Goal: Communication & Community: Answer question/provide support

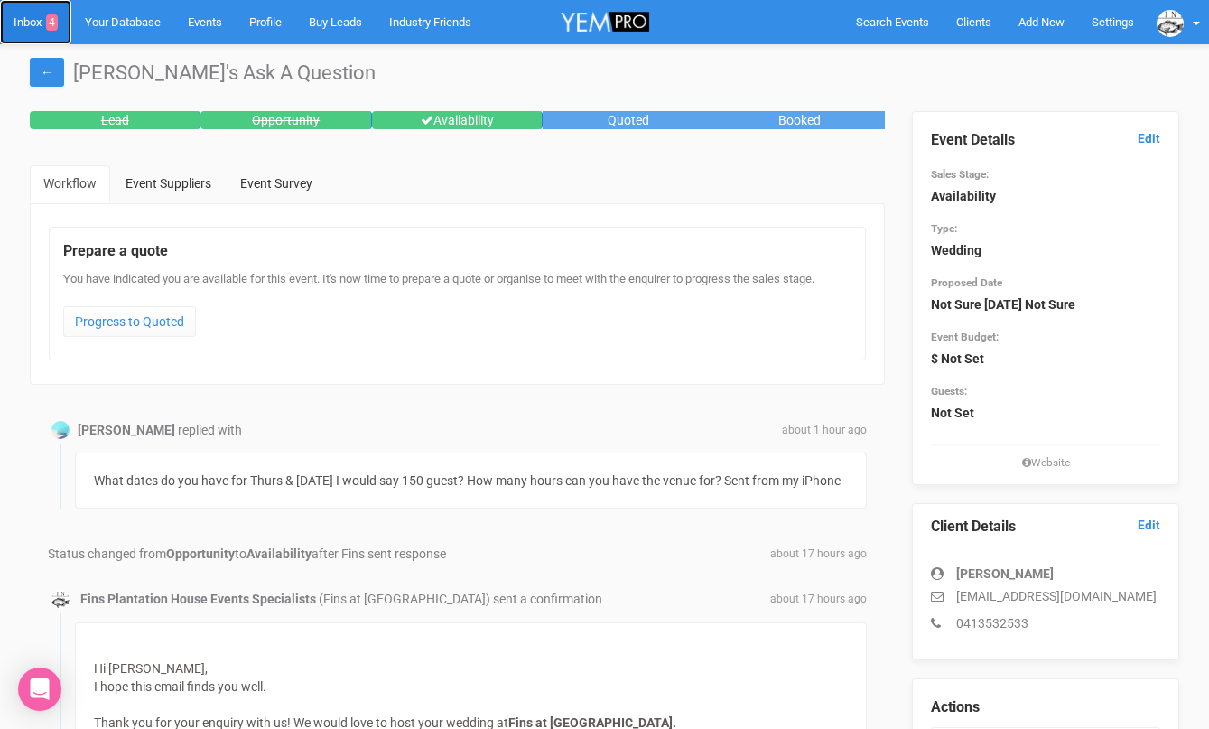
click at [32, 24] on link "Inbox 4" at bounding box center [35, 22] width 71 height 44
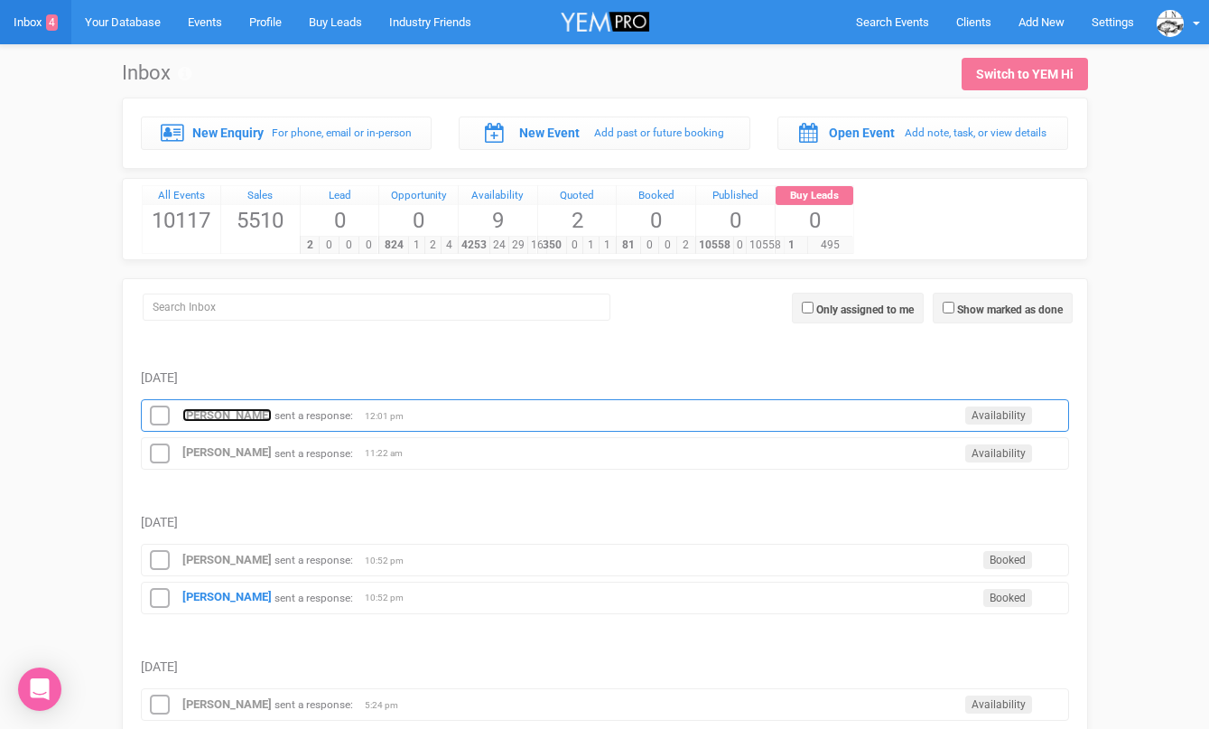
click at [238, 416] on strong "[PERSON_NAME]" at bounding box center [226, 415] width 89 height 14
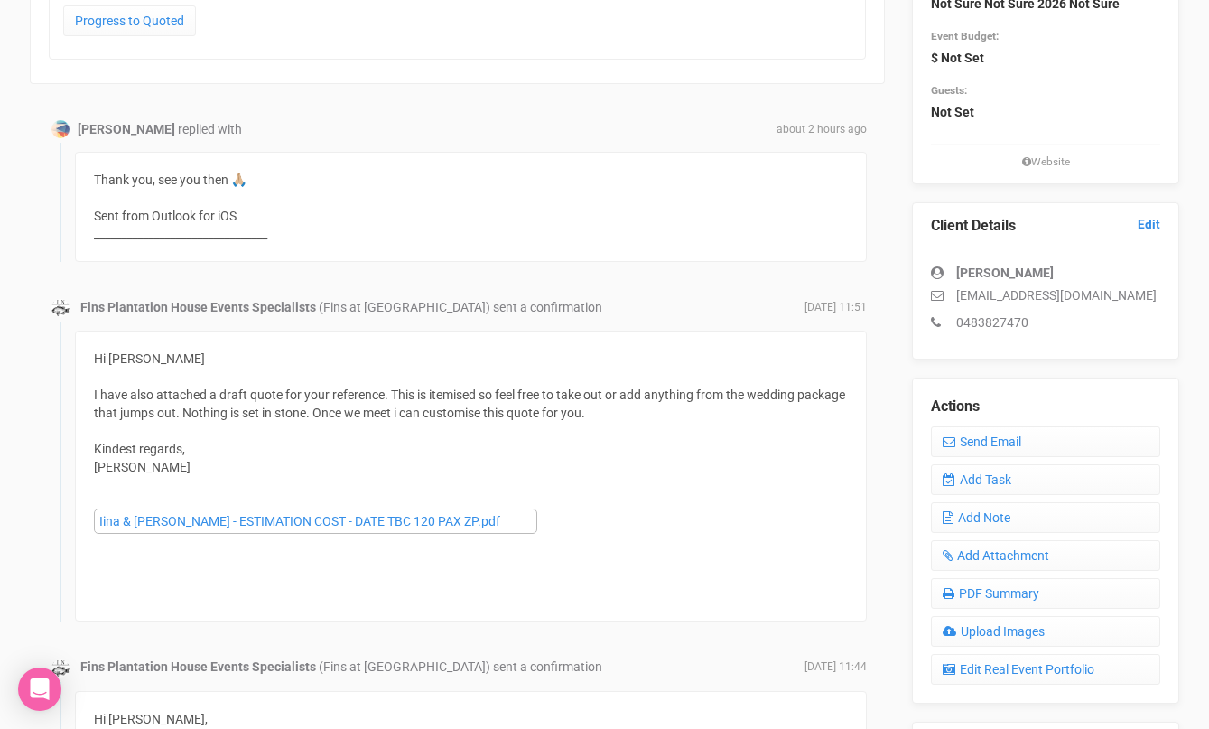
scroll to position [300, 0]
click at [472, 14] on div "You have indicated you are available for this event. It's now time to prepare a…" at bounding box center [457, 8] width 789 height 75
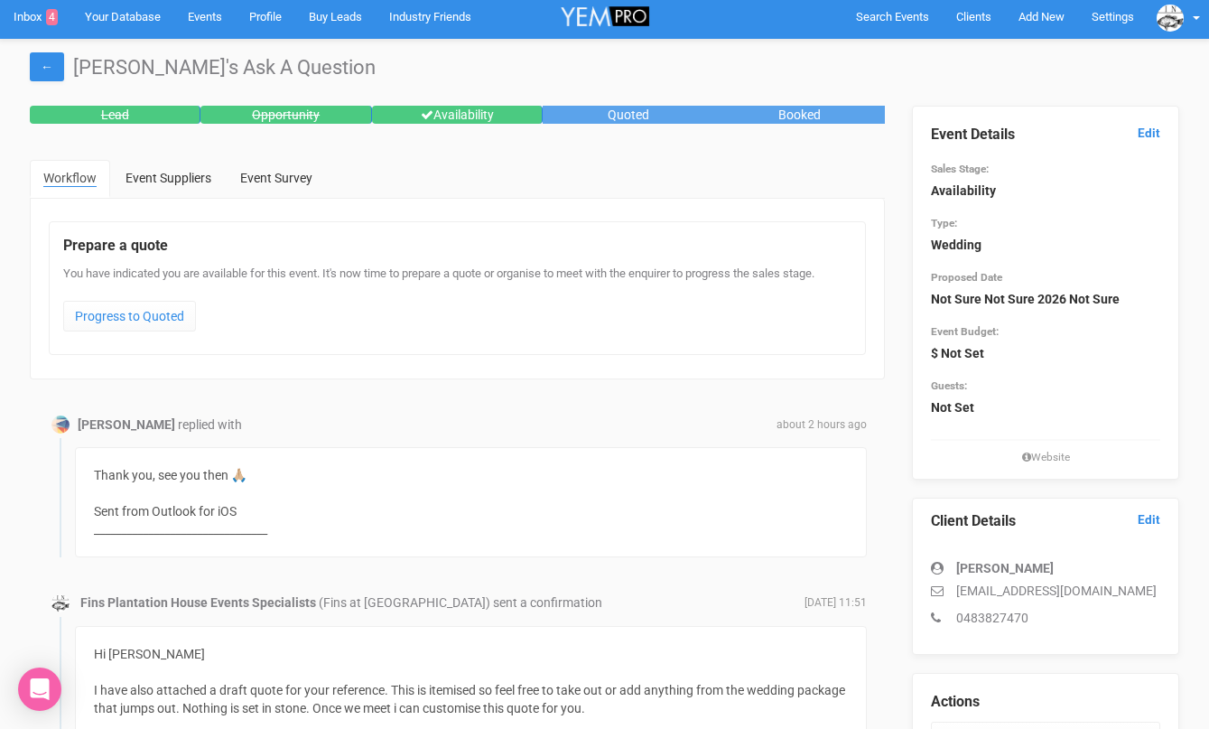
scroll to position [0, 0]
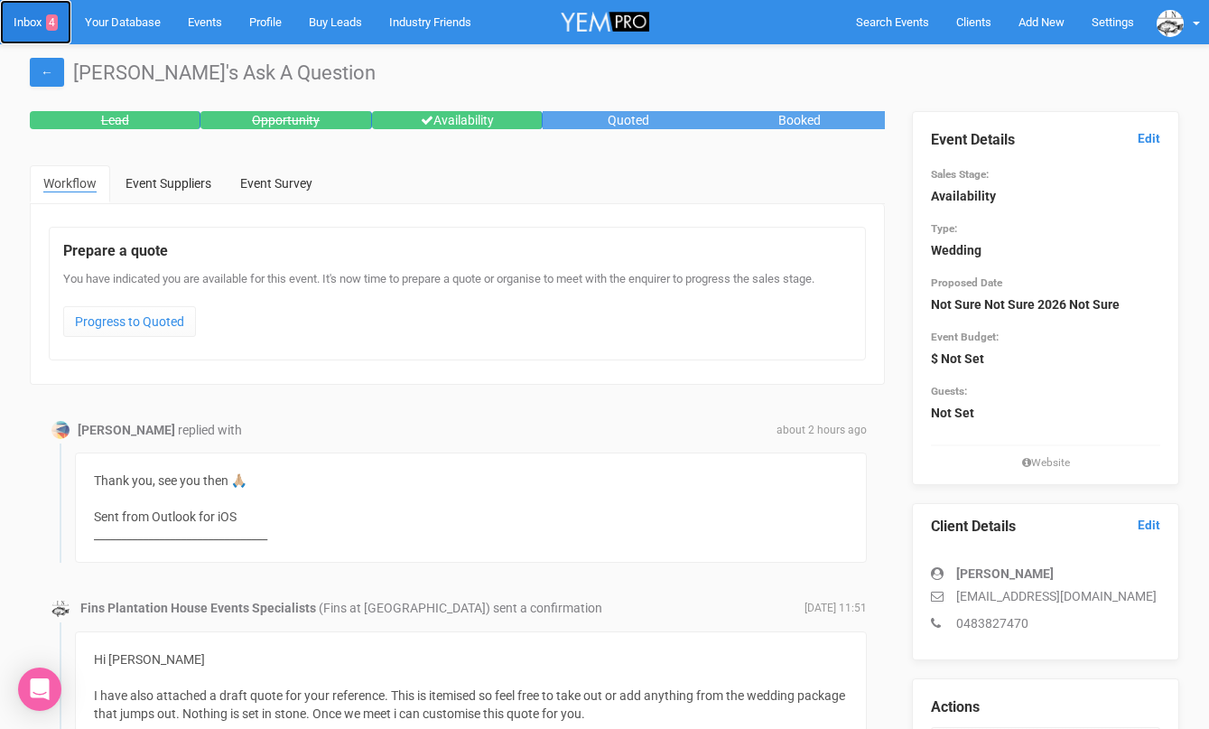
click at [34, 24] on link "Inbox 4" at bounding box center [35, 22] width 71 height 44
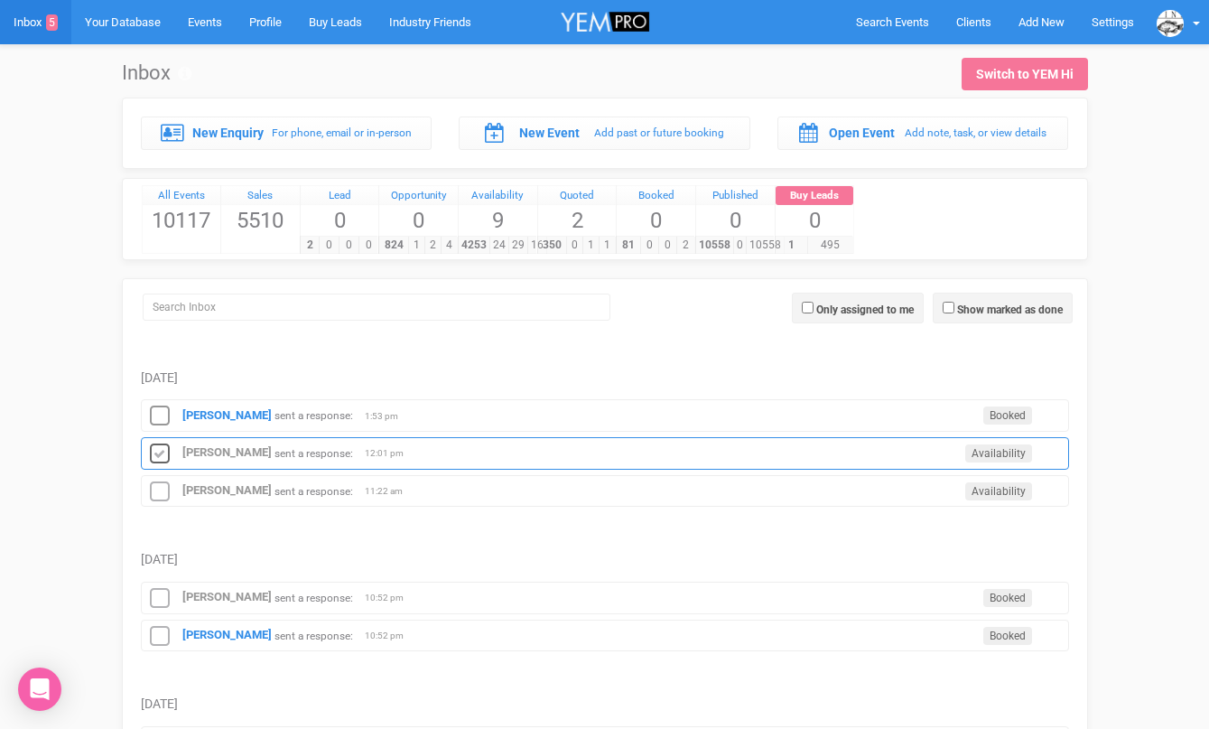
click at [163, 451] on icon at bounding box center [159, 454] width 27 height 23
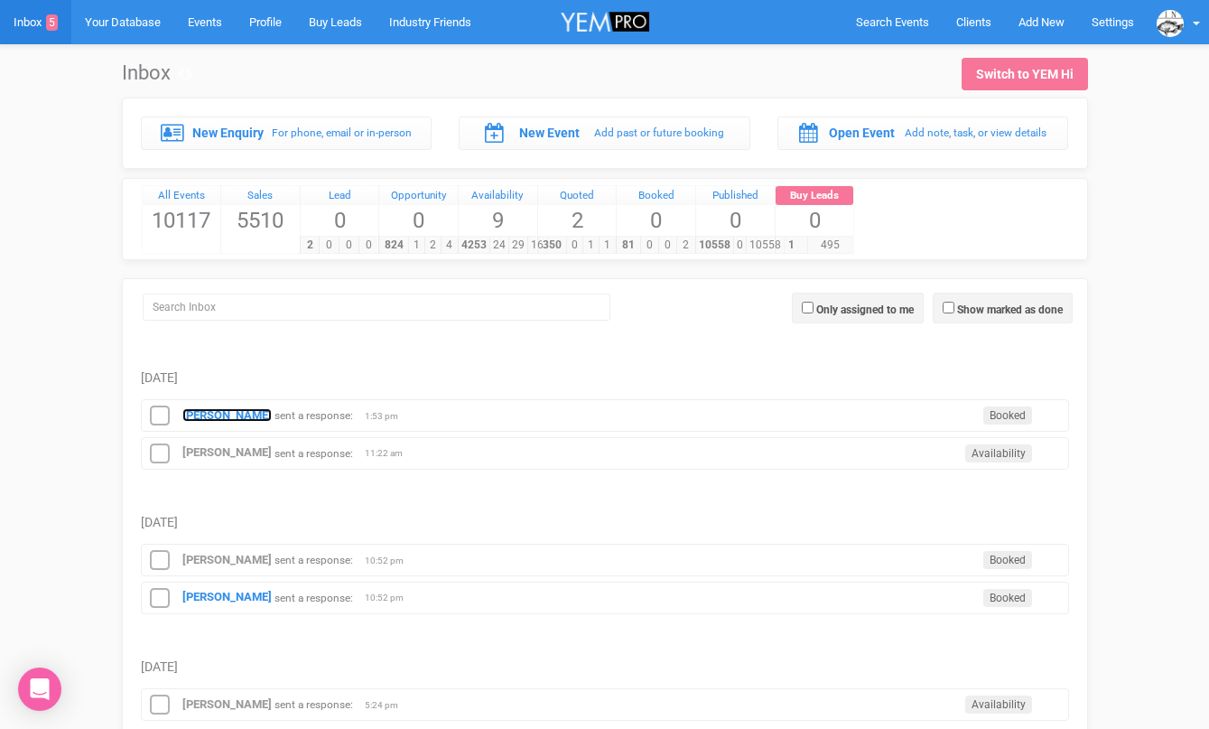
click at [202, 418] on strong "[PERSON_NAME]" at bounding box center [226, 415] width 89 height 14
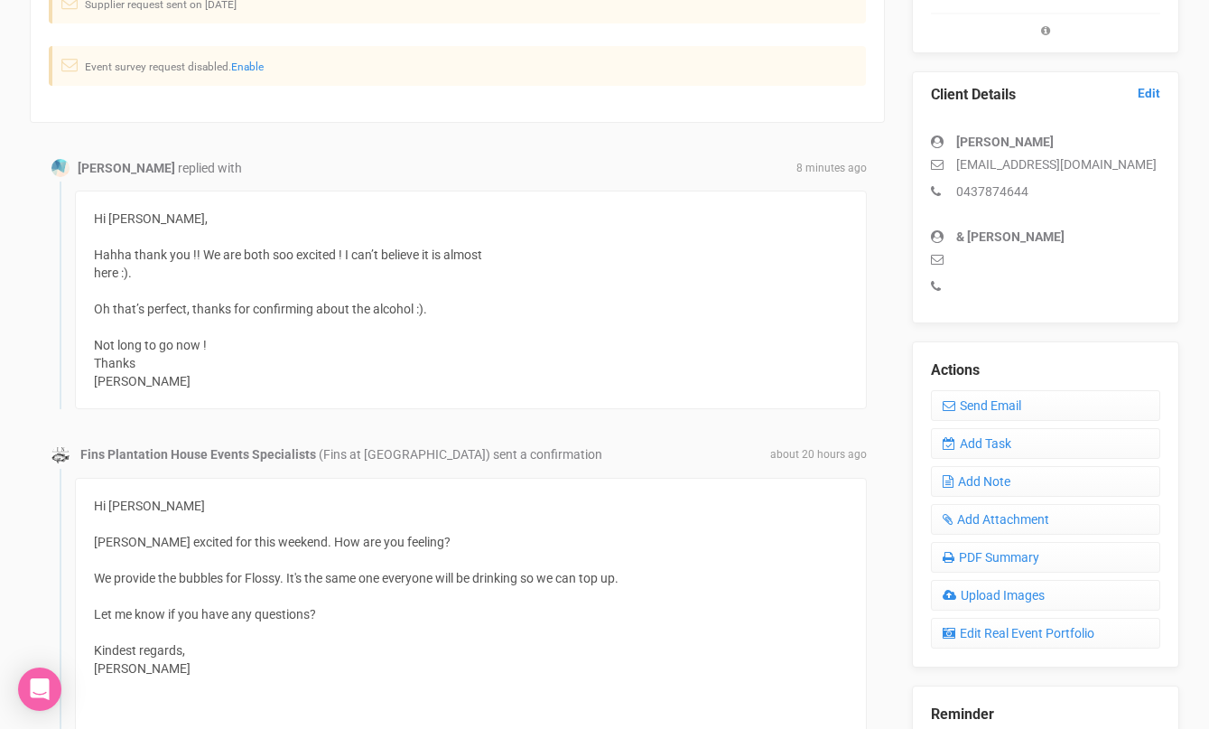
scroll to position [433, 0]
click at [953, 404] on icon at bounding box center [949, 404] width 13 height 13
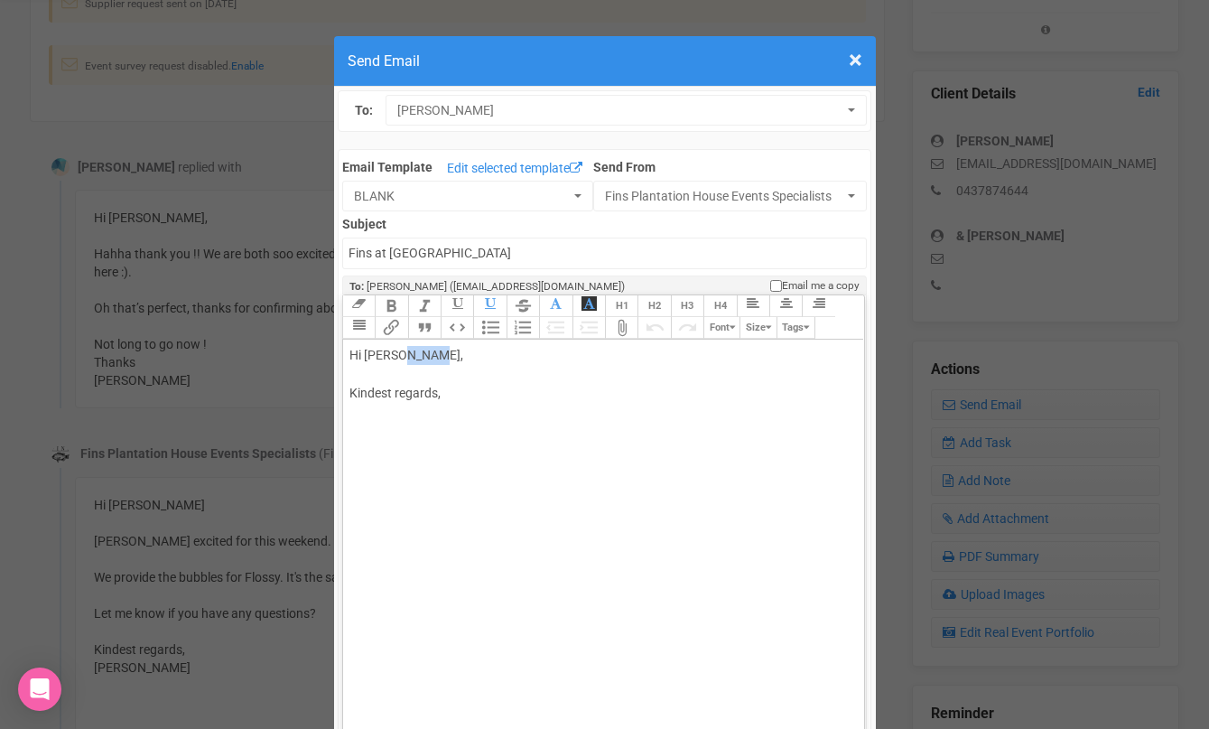
drag, startPoint x: 398, startPoint y: 356, endPoint x: 446, endPoint y: 355, distance: 47.9
click at [446, 356] on div "Hi [PERSON_NAME], Kindest regards," at bounding box center [601, 393] width 502 height 95
click at [444, 453] on div "Hi Molly I was just emailing Out of the Dark about instal. Are you brining the …" at bounding box center [601, 422] width 502 height 152
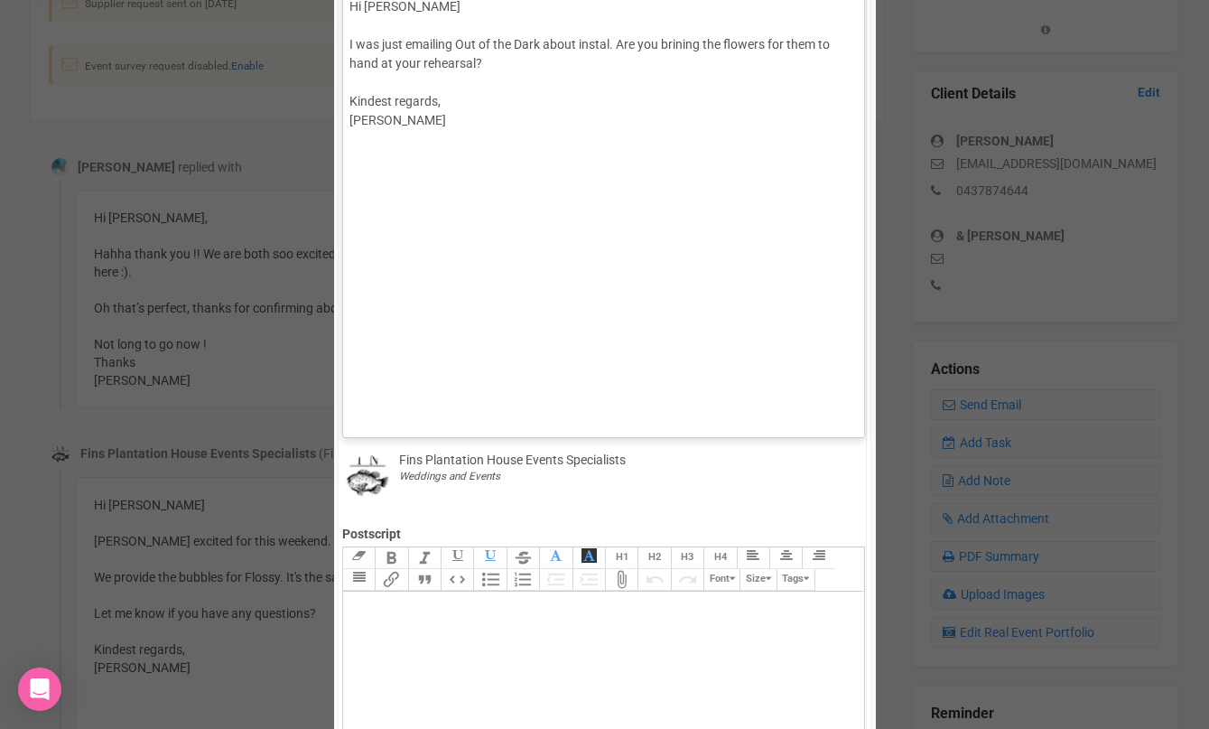
scroll to position [352, 0]
click at [685, 35] on div "Hi Molly I was just emailing Out of the Dark about instal. Are you brining the …" at bounding box center [601, 79] width 502 height 171
type trix-editor "<div>Hi Molly&nbsp;<br><br>I was just emailing Out of the Dark about instal. Ar…"
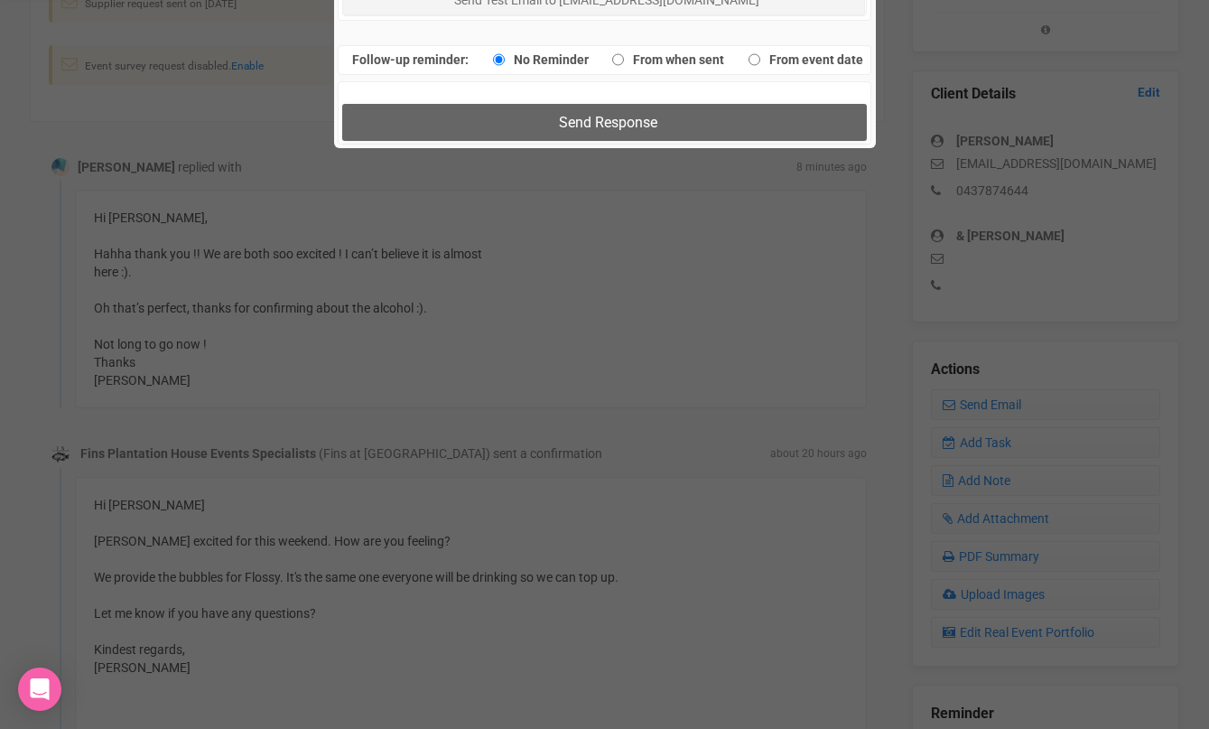
scroll to position [1338, 0]
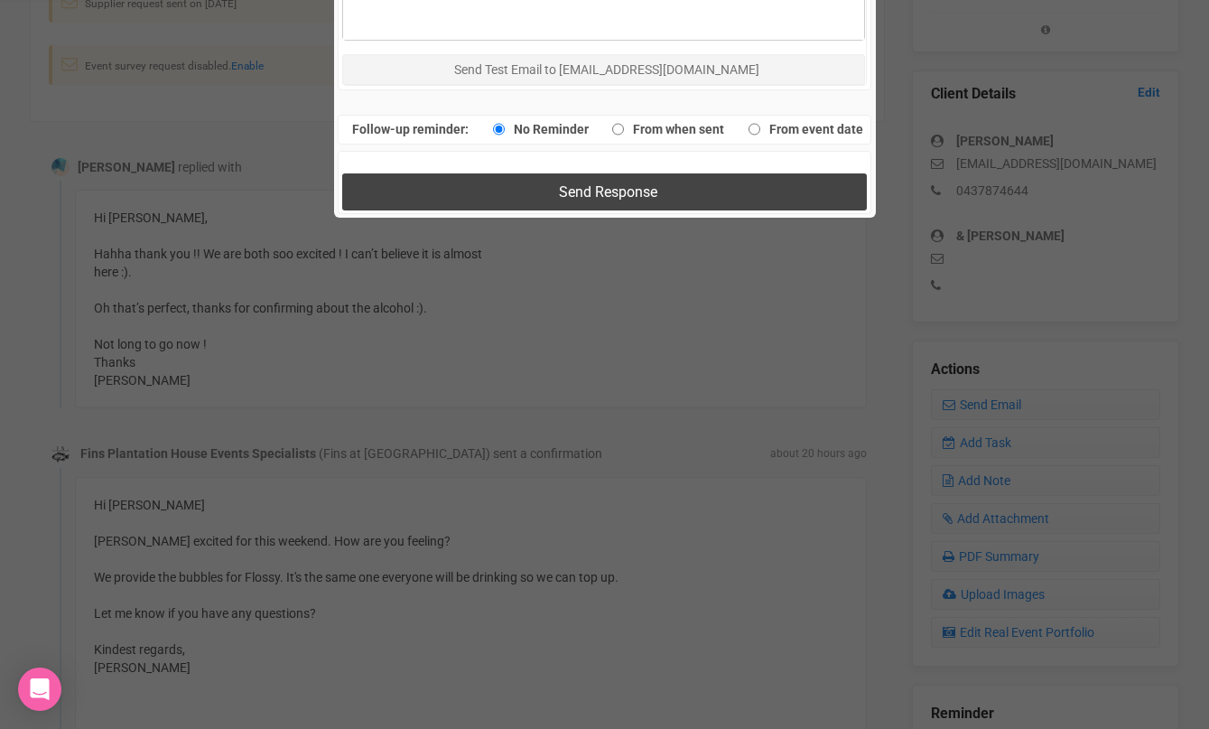
click at [673, 199] on button "Send Response" at bounding box center [604, 191] width 525 height 37
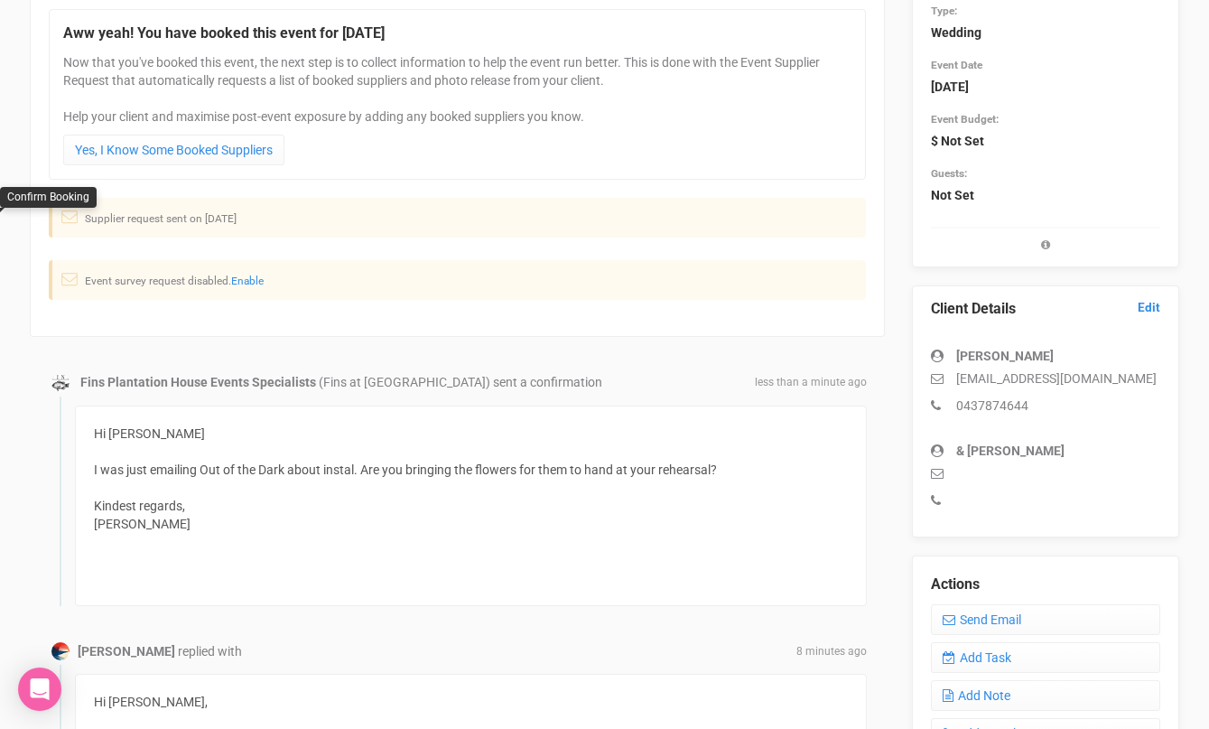
scroll to position [0, 0]
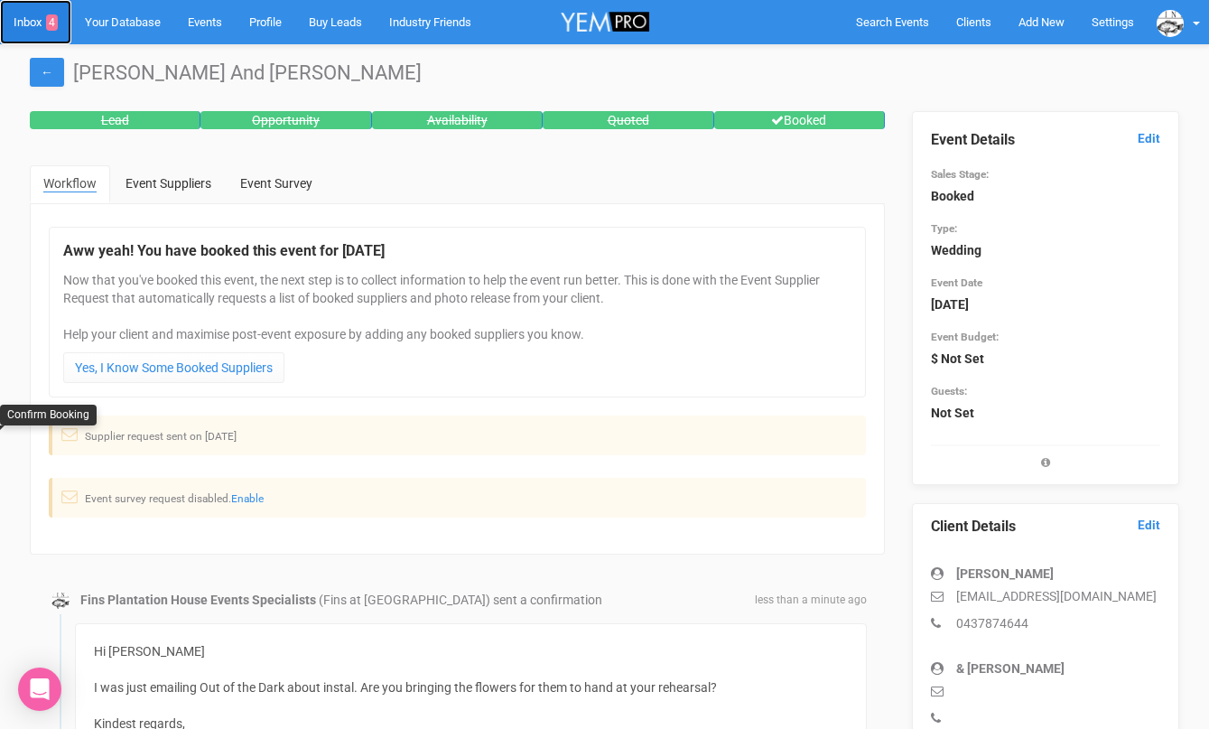
click at [26, 20] on link "Inbox 4" at bounding box center [35, 22] width 71 height 44
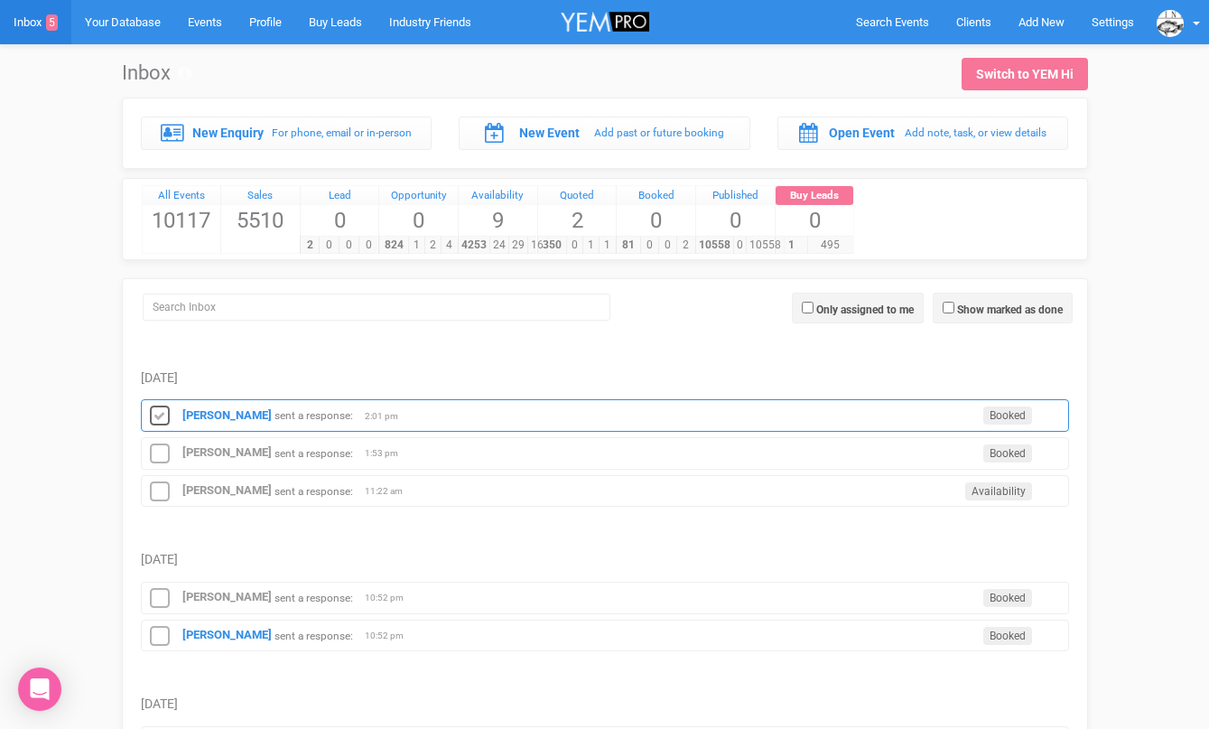
click at [161, 410] on icon at bounding box center [159, 416] width 27 height 23
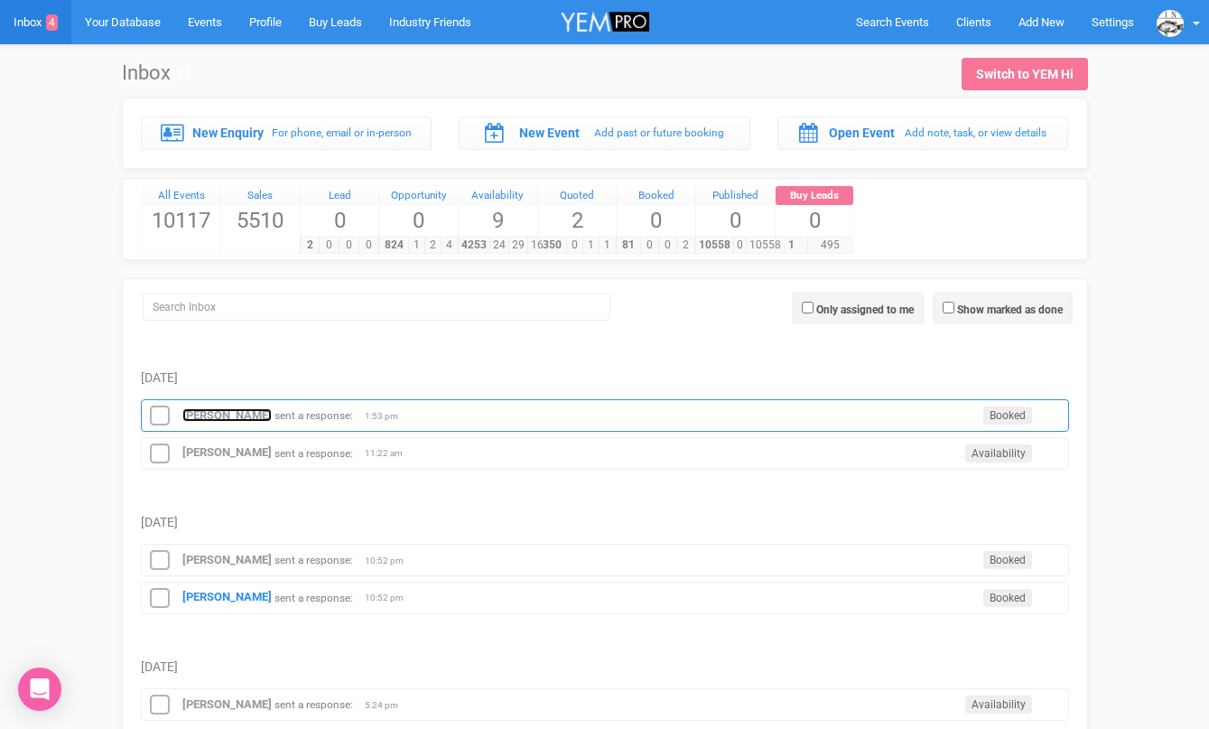
click at [201, 416] on strong "[PERSON_NAME]" at bounding box center [226, 415] width 89 height 14
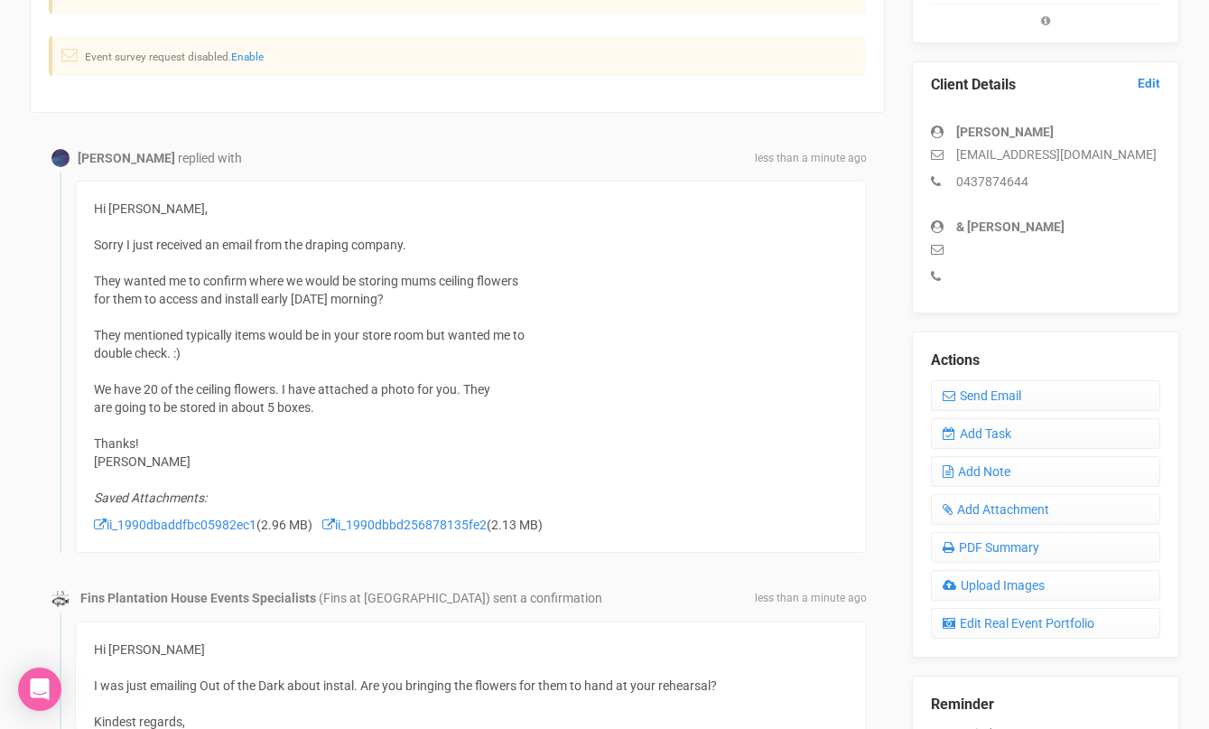
scroll to position [439, 0]
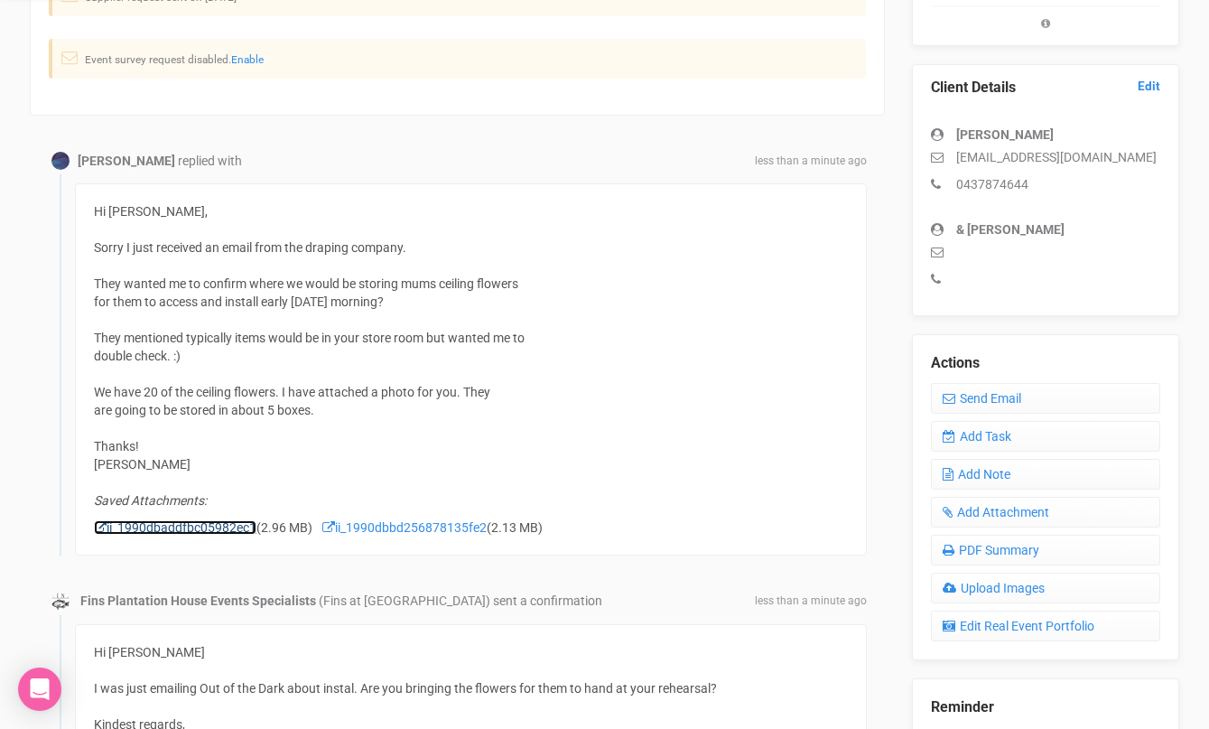
click at [209, 527] on link "ii_1990dbaddfbc05982ec1" at bounding box center [175, 527] width 163 height 14
click at [373, 523] on link "ii_1990dbbd256878135fe2" at bounding box center [404, 527] width 164 height 14
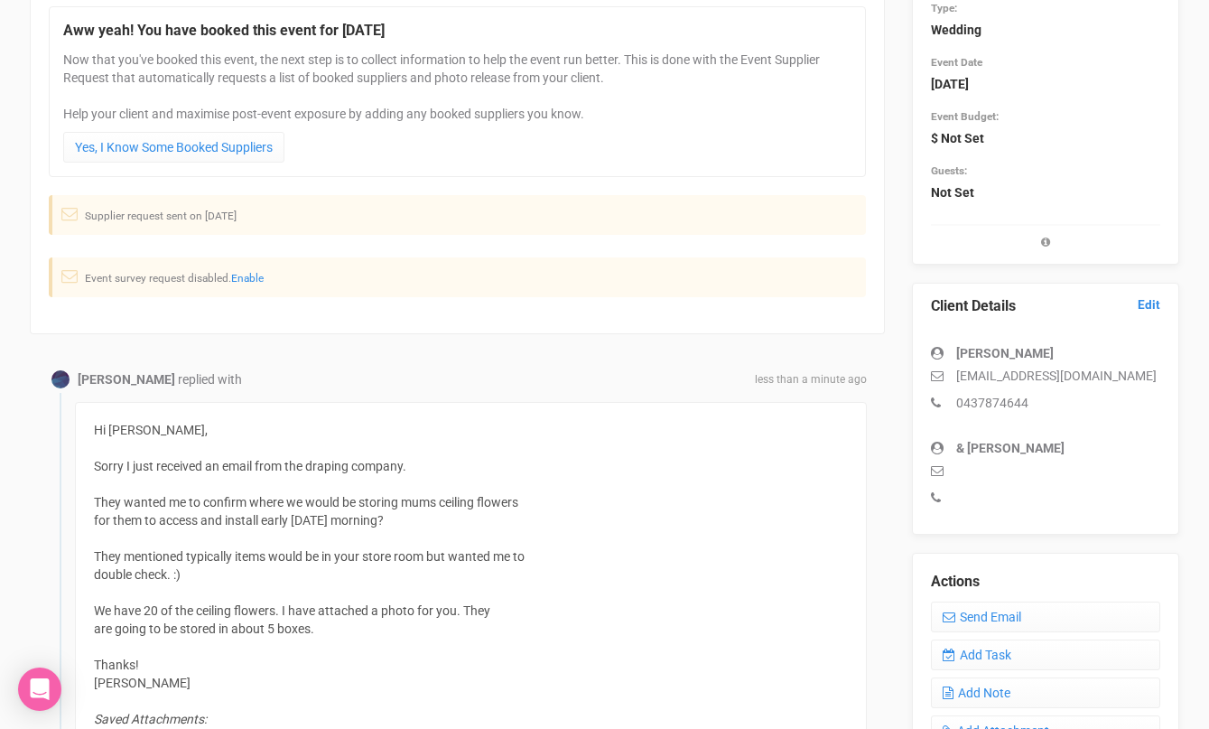
scroll to position [50, 0]
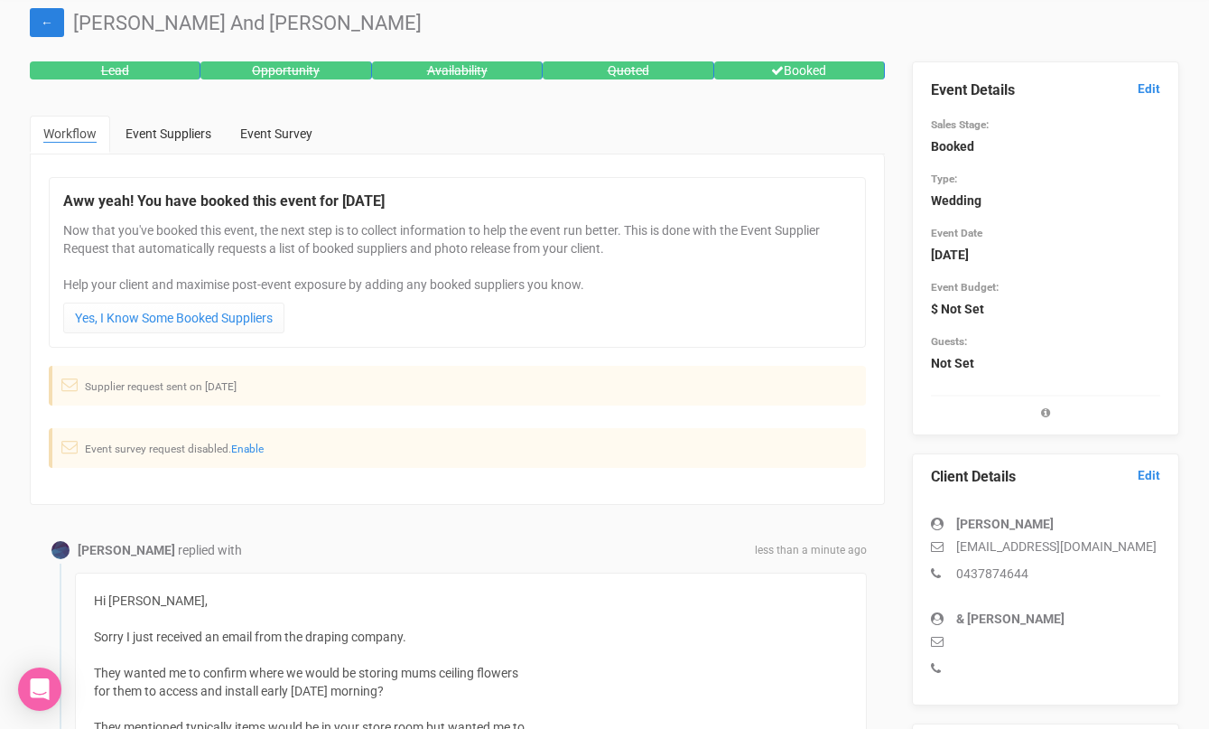
click at [53, 19] on link "←" at bounding box center [47, 22] width 34 height 29
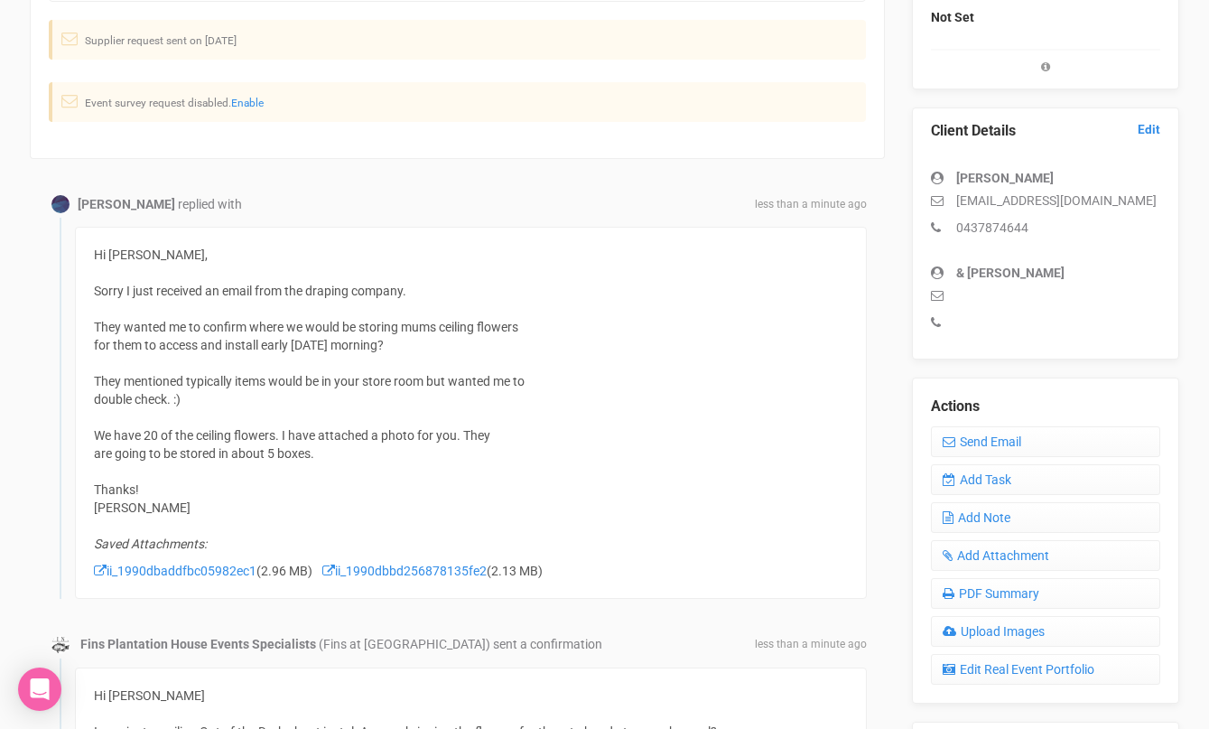
scroll to position [0, 0]
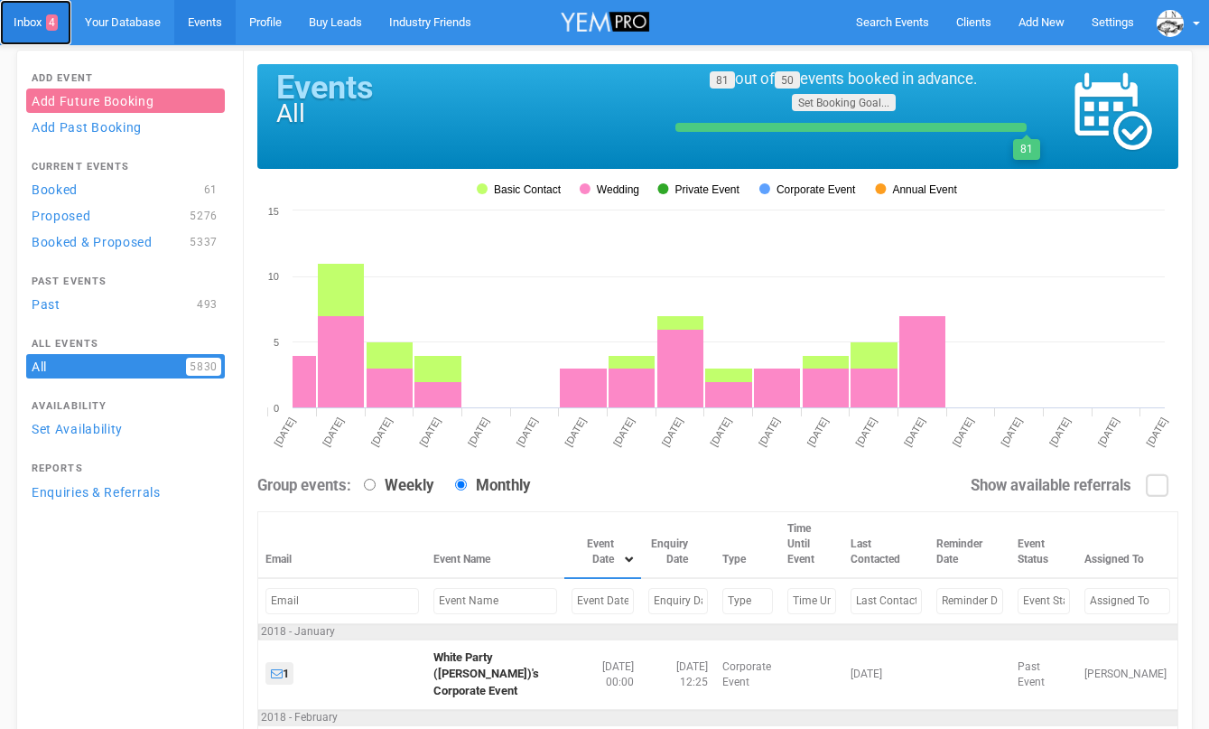
click at [36, 23] on link "Inbox 4" at bounding box center [35, 22] width 71 height 45
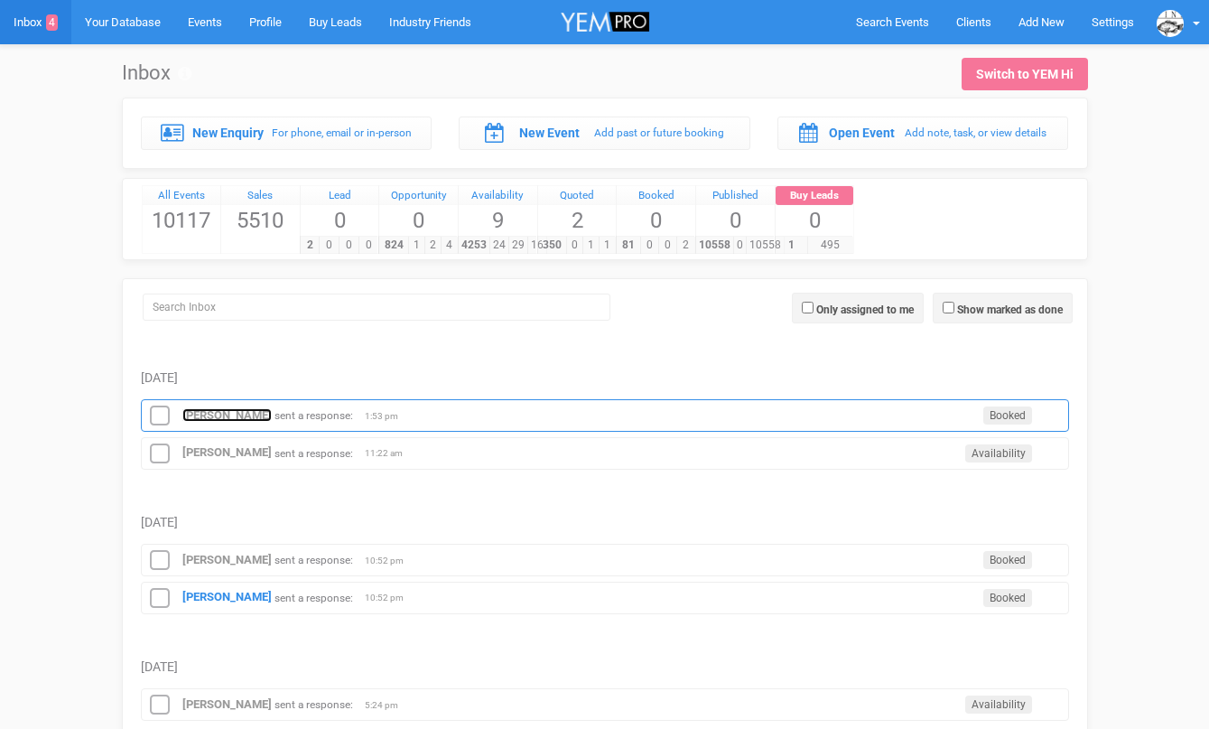
click at [207, 415] on strong "[PERSON_NAME]" at bounding box center [226, 415] width 89 height 14
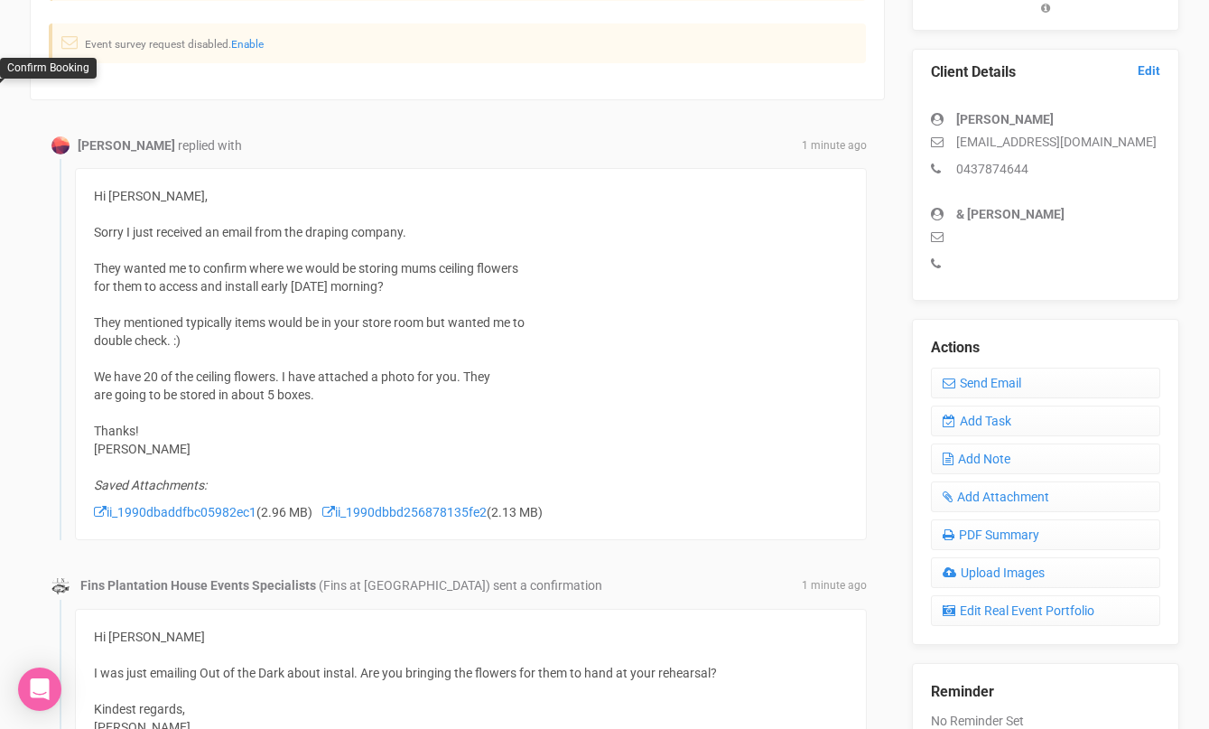
scroll to position [444, 0]
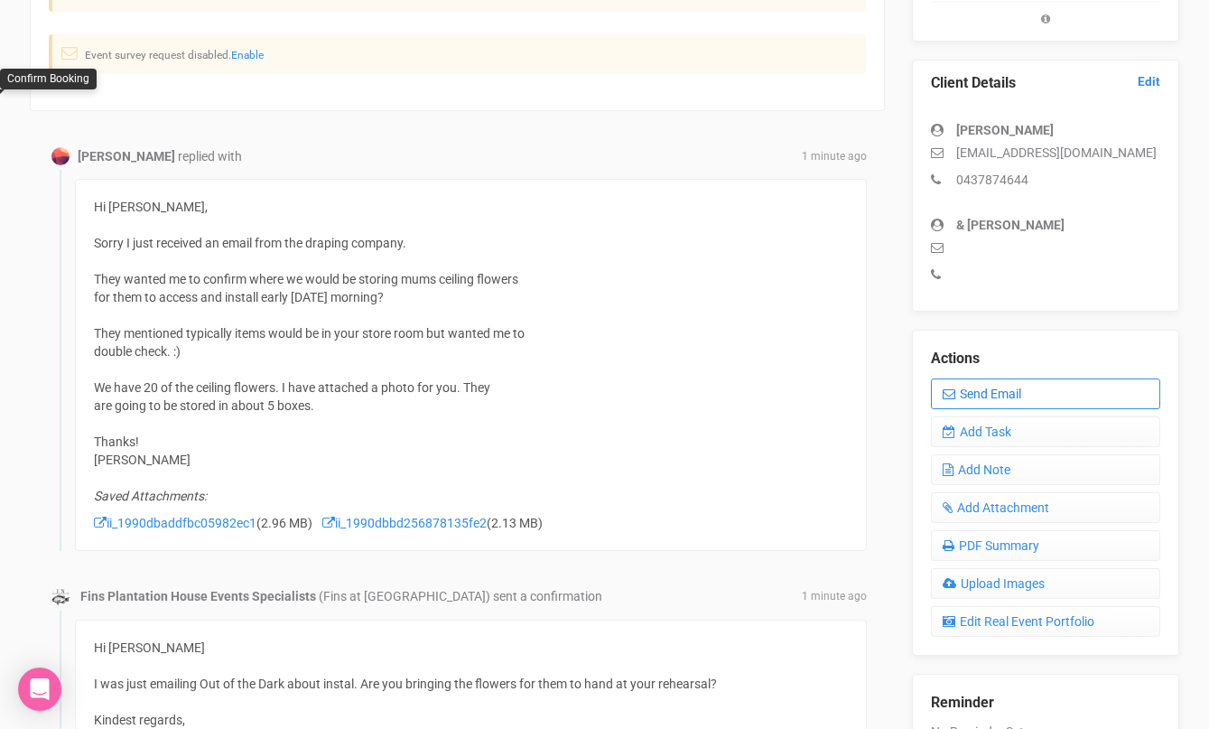
click at [976, 397] on link "Send Email" at bounding box center [1045, 393] width 229 height 31
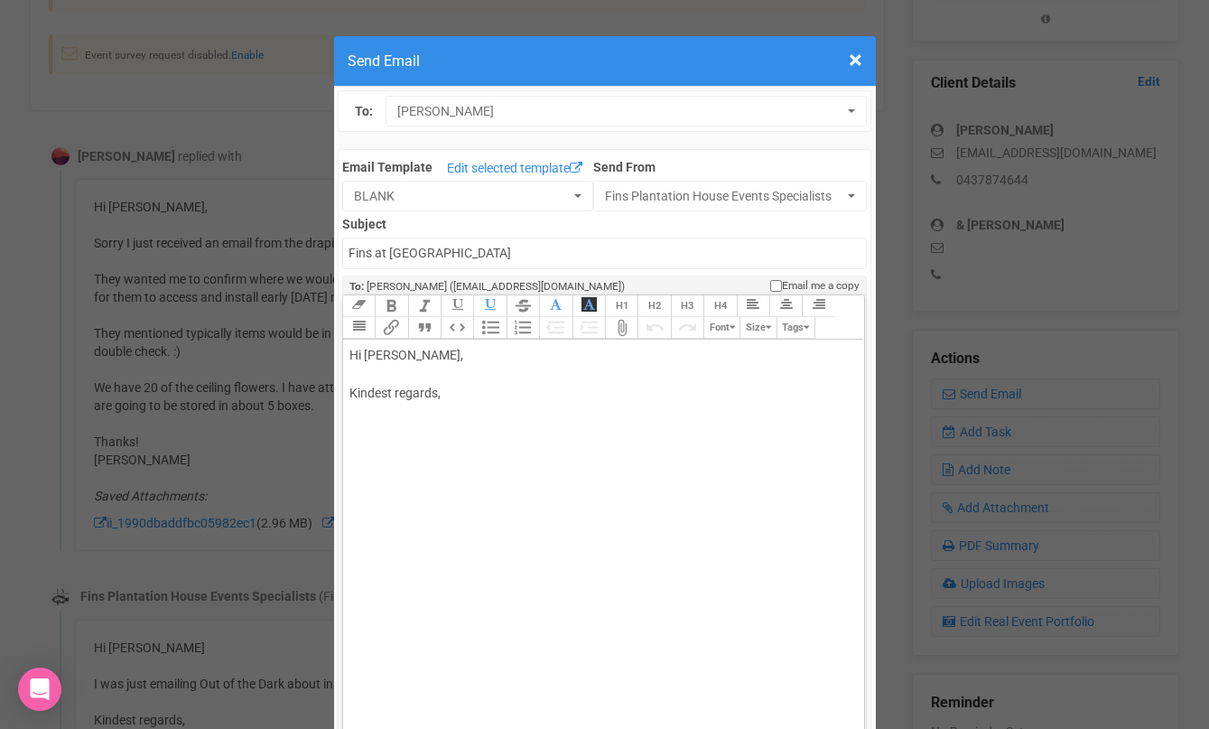
click at [431, 367] on div "Hi [PERSON_NAME], Kindest regards," at bounding box center [601, 393] width 502 height 95
drag, startPoint x: 426, startPoint y: 358, endPoint x: 402, endPoint y: 355, distance: 24.5
click at [402, 356] on div "Hi [PERSON_NAME], Kindest regards," at bounding box center [601, 393] width 502 height 95
click at [356, 393] on div "Hi [PERSON_NAME] haha we are on the same page at the same time! Kindest regards," at bounding box center [601, 412] width 502 height 133
click at [361, 407] on div "Hi [PERSON_NAME] we are on the same page at the same time! Kindest regards," at bounding box center [601, 412] width 502 height 133
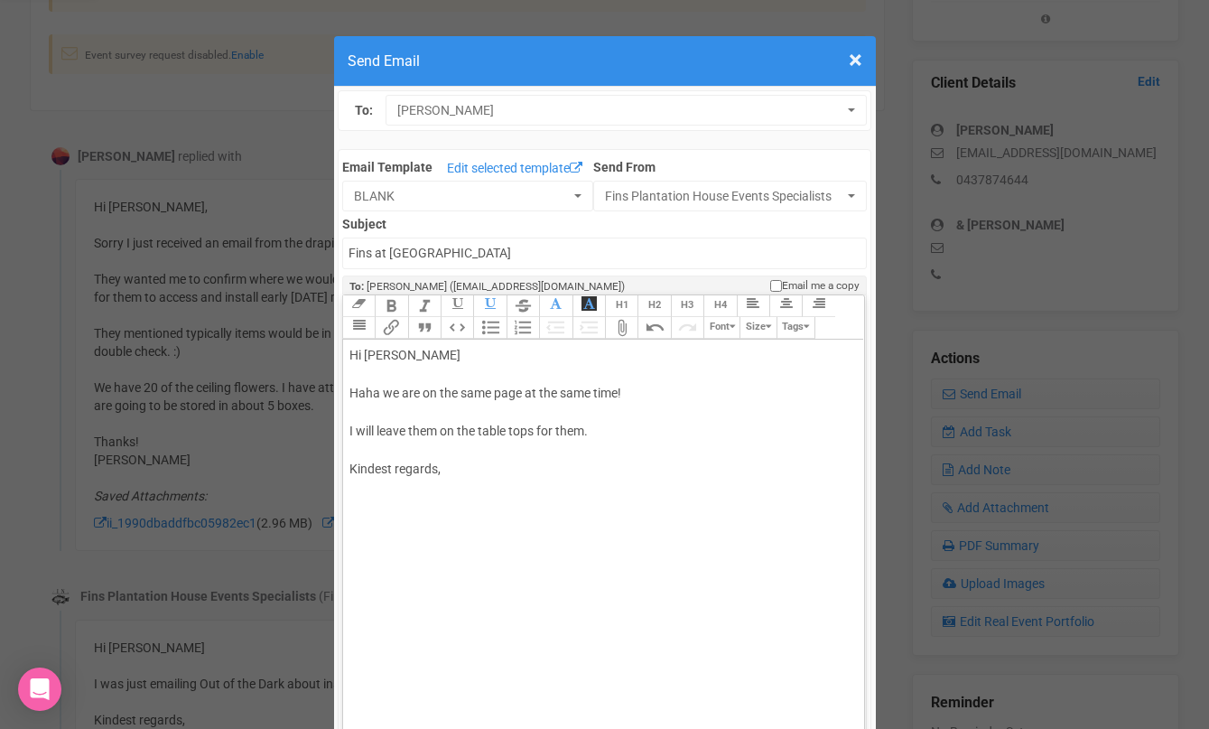
click at [460, 510] on div "Hi [PERSON_NAME] we are on the same page at the same time! I will leave them on…" at bounding box center [601, 431] width 502 height 171
type trix-editor "<div>Hi [PERSON_NAME];<br><br>Haha we are on the same page at the same time!<br…"
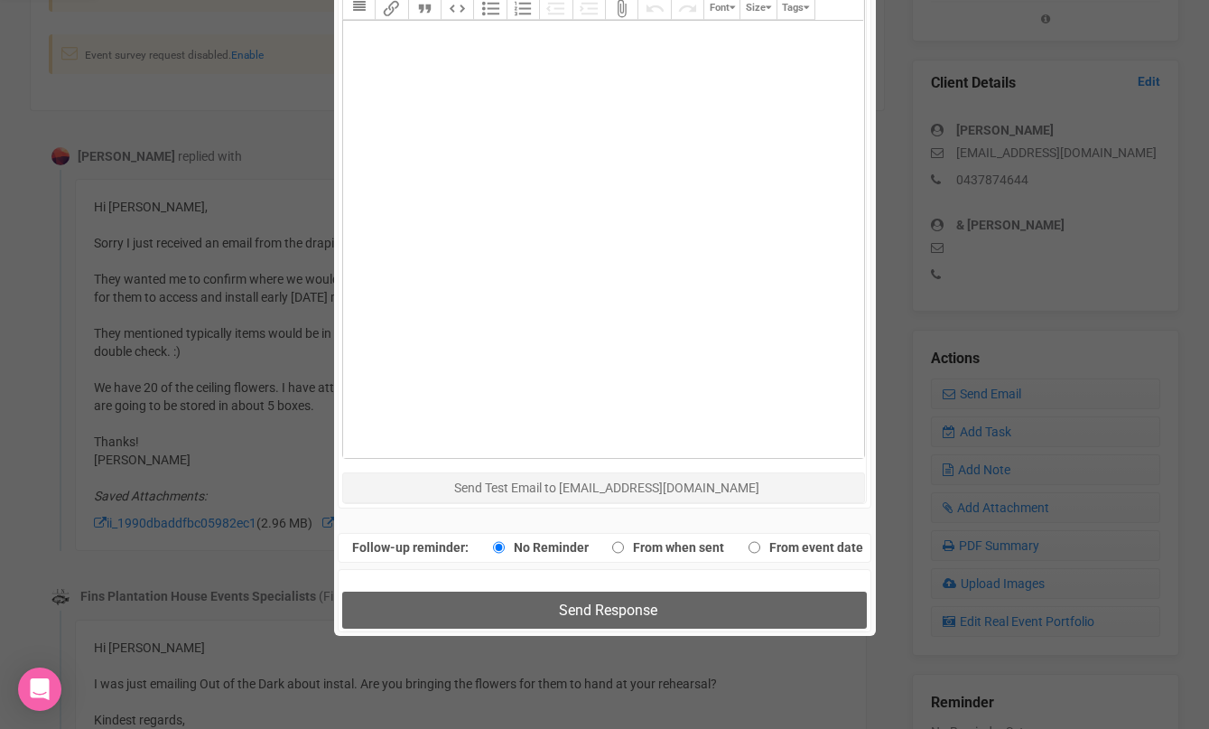
scroll to position [923, 0]
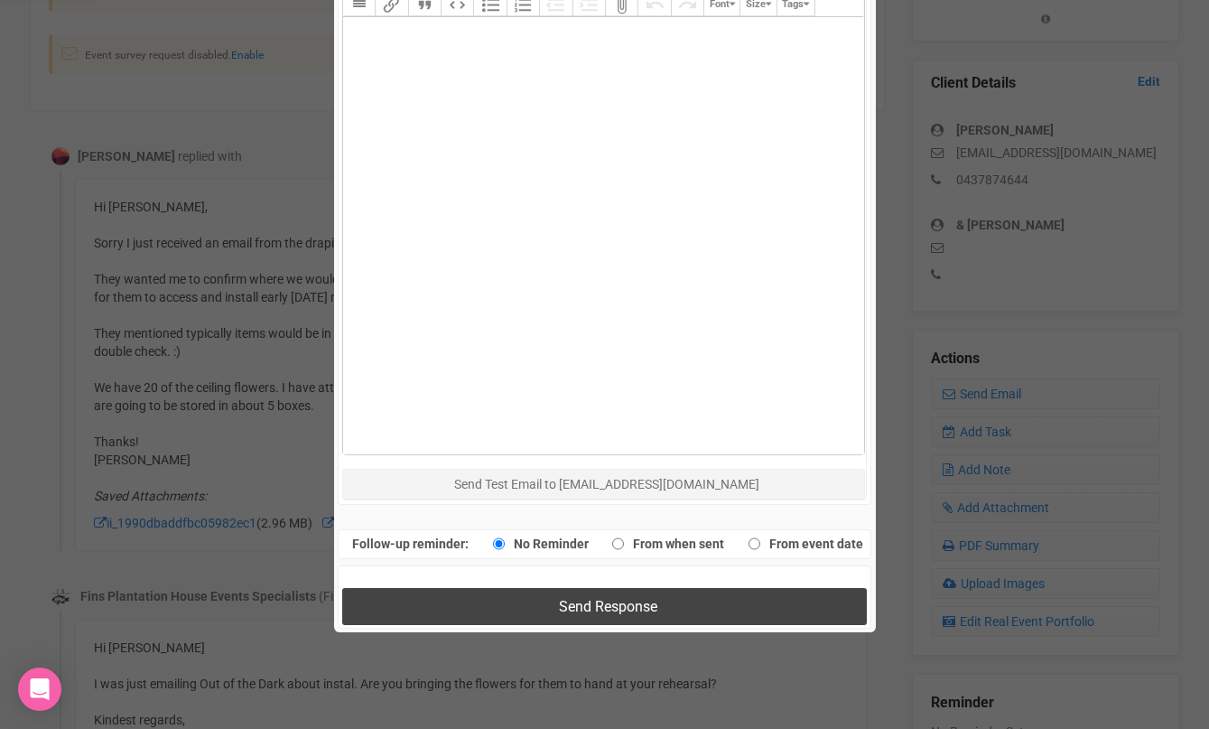
click at [462, 610] on button "Send Response" at bounding box center [604, 606] width 525 height 37
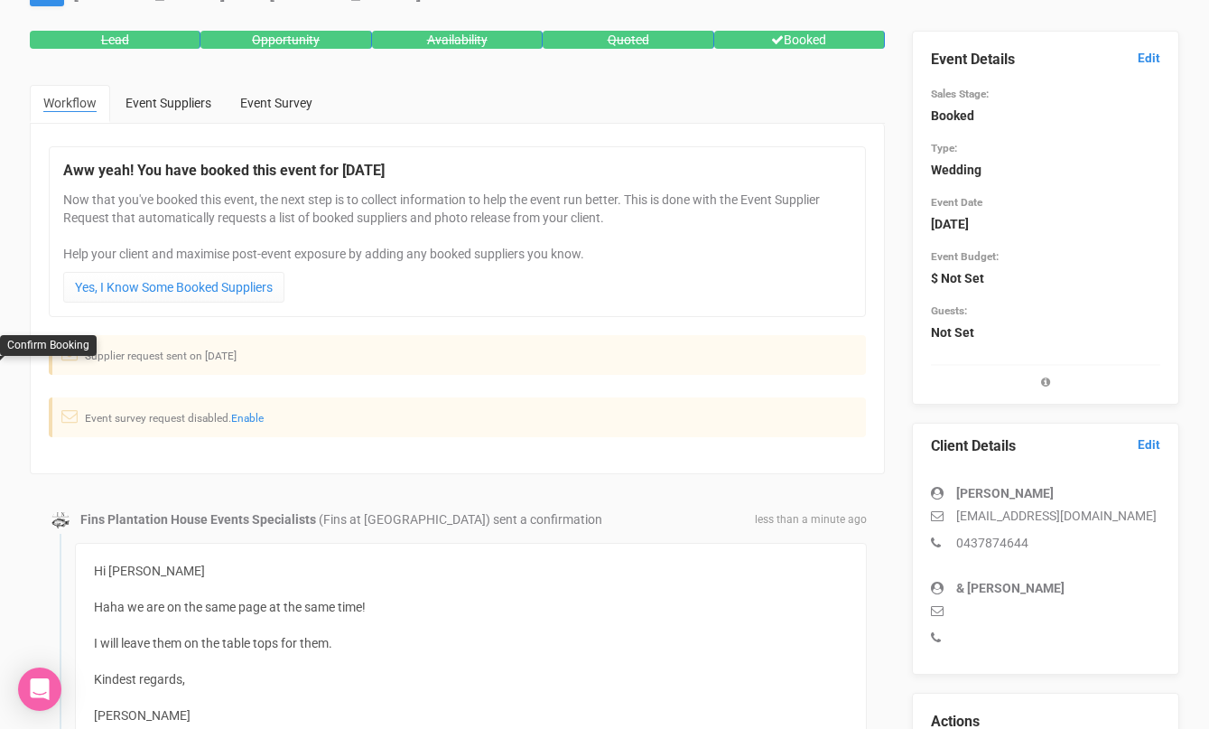
scroll to position [0, 0]
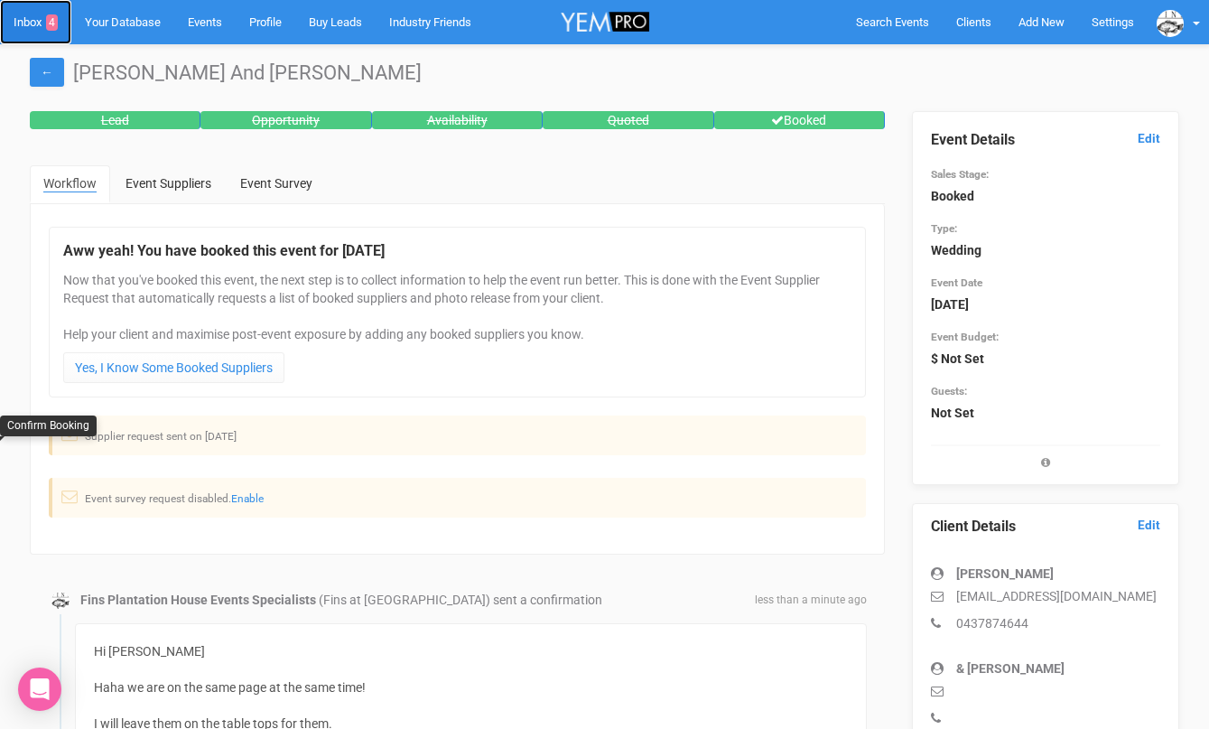
click at [27, 12] on link "Inbox 4" at bounding box center [35, 22] width 71 height 44
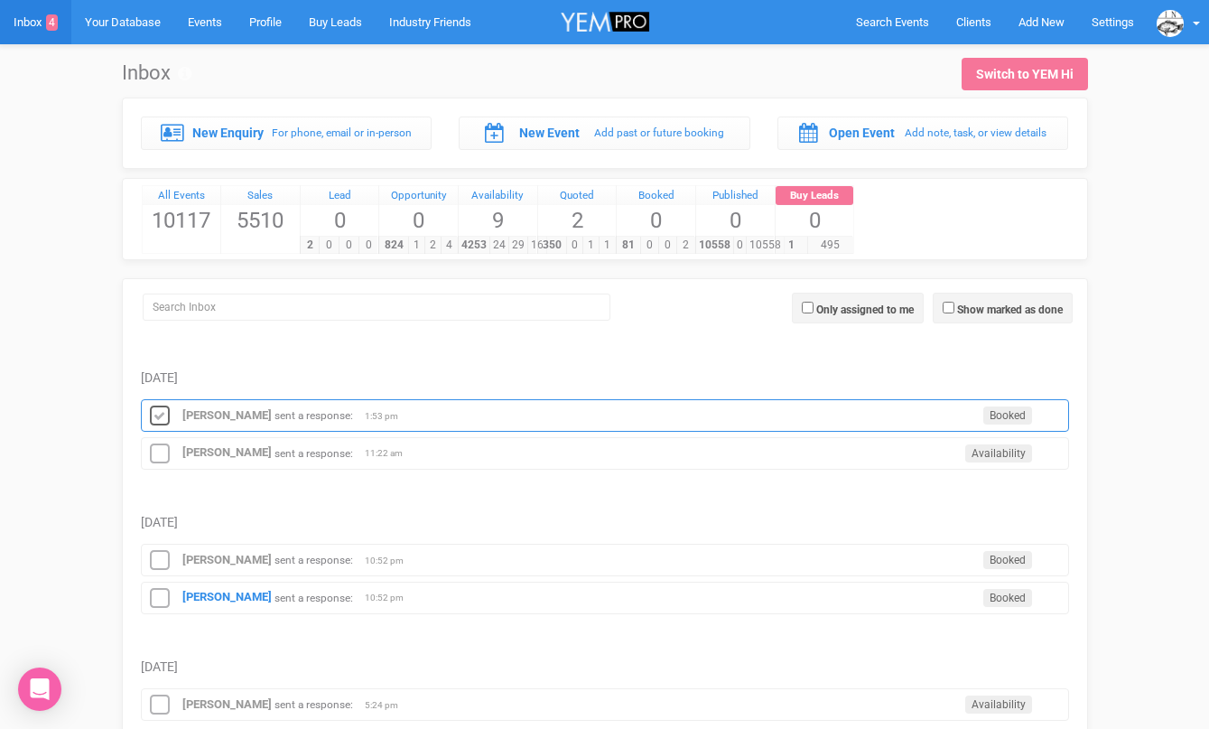
click at [163, 416] on icon at bounding box center [159, 416] width 27 height 23
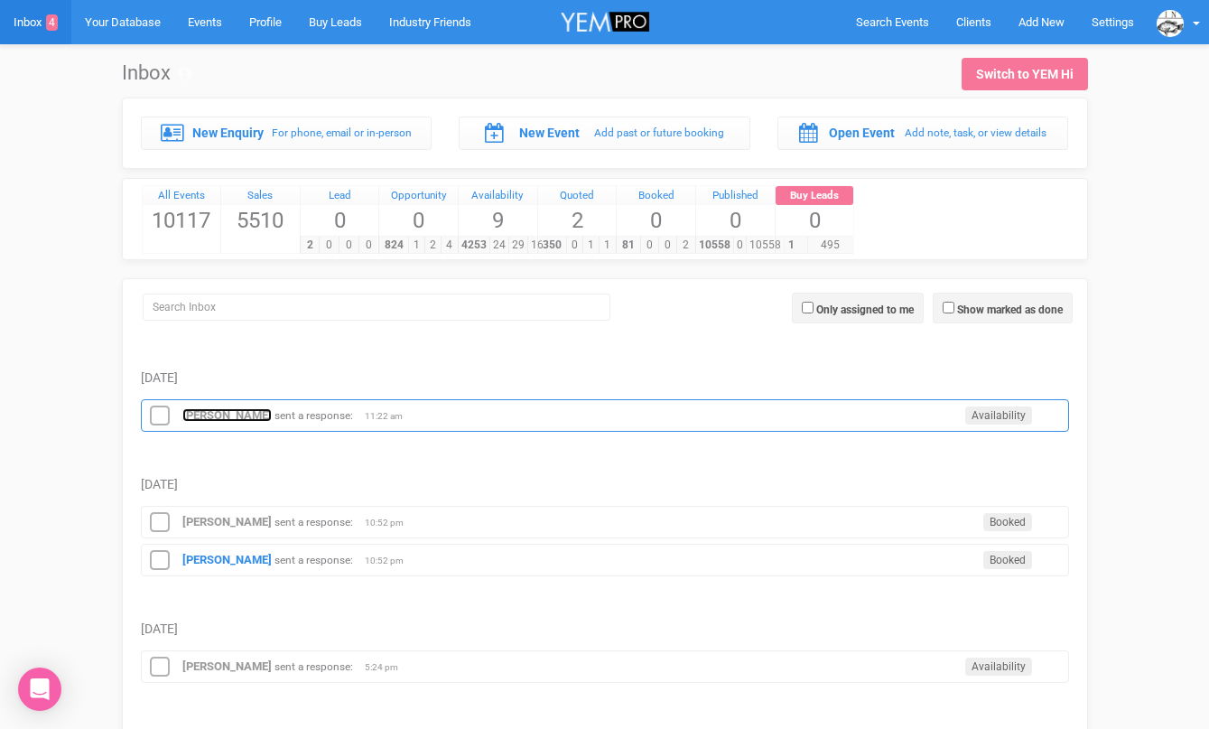
click at [204, 408] on strong "[PERSON_NAME]" at bounding box center [226, 415] width 89 height 14
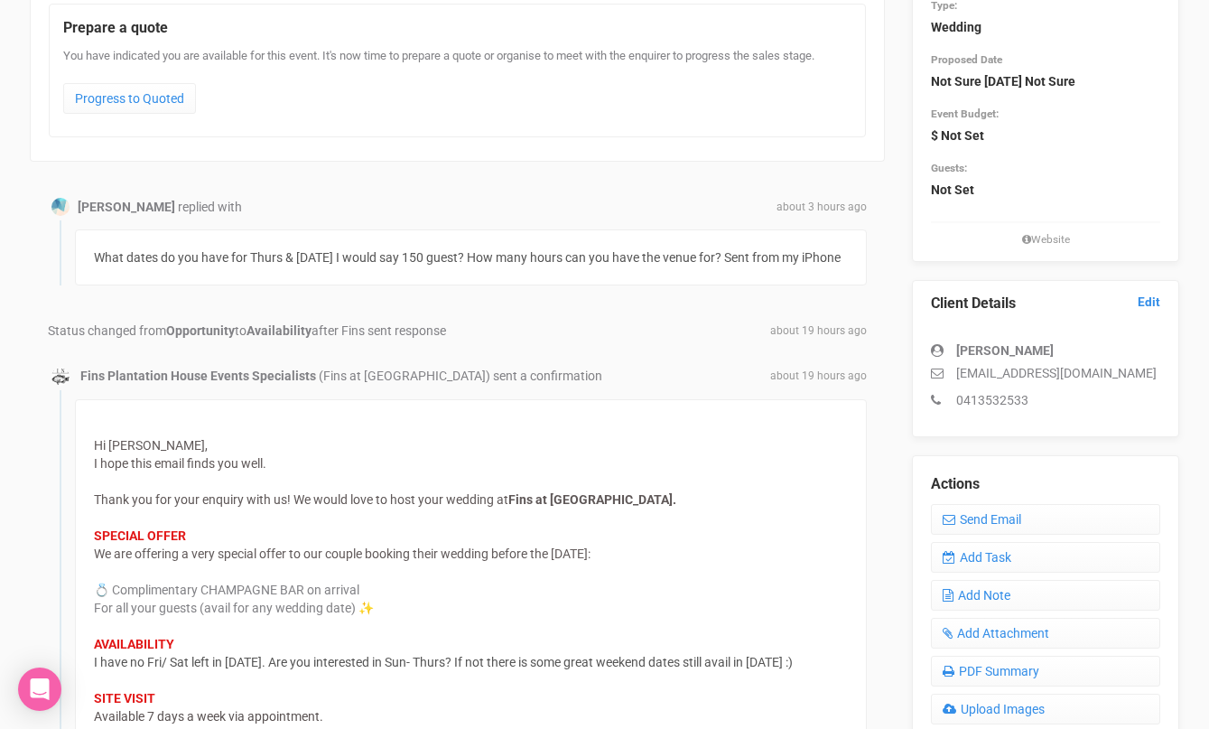
scroll to position [217, 0]
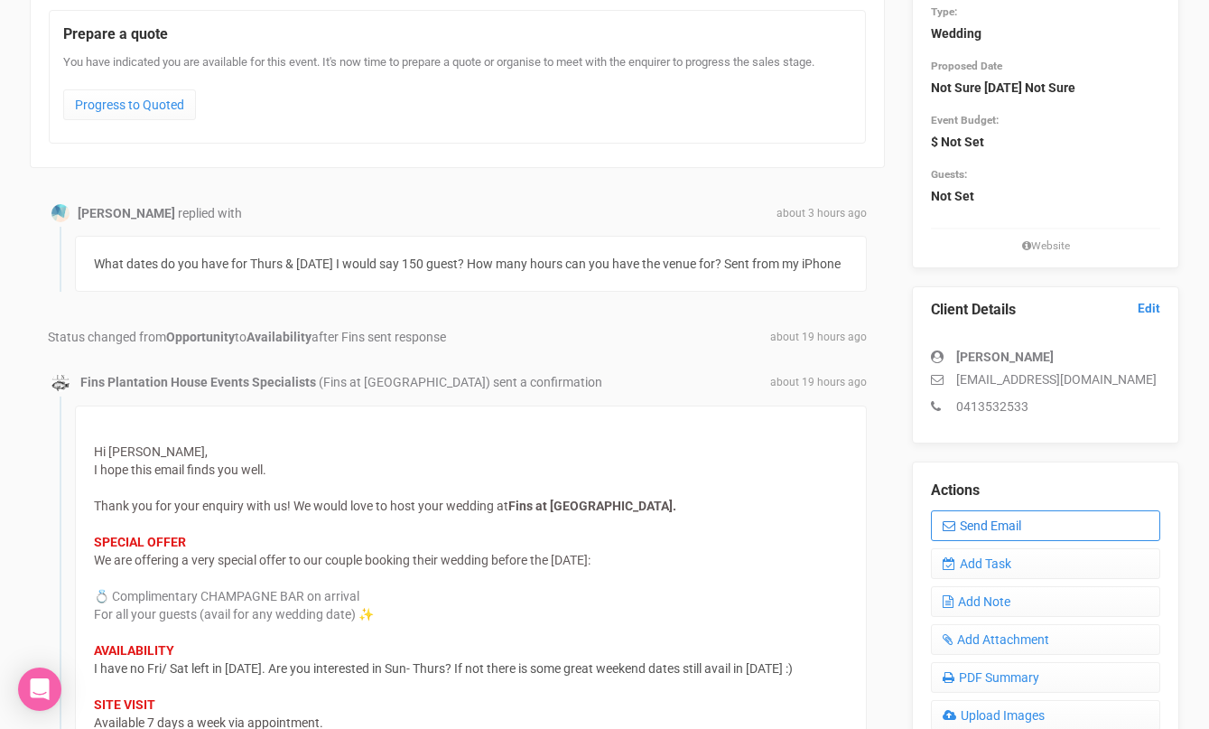
click at [969, 525] on link "Send Email" at bounding box center [1045, 525] width 229 height 31
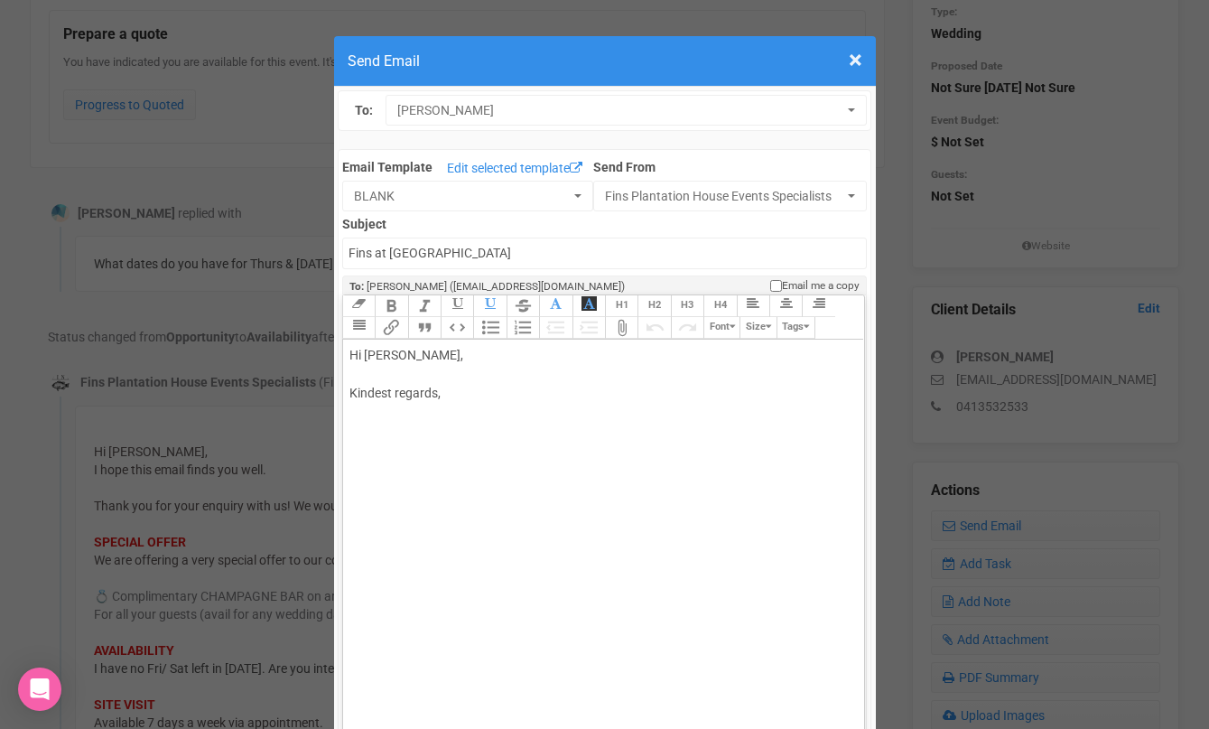
click at [444, 379] on div "Hi [PERSON_NAME], Kindest regards," at bounding box center [601, 393] width 502 height 95
click at [409, 448] on div "Hi [PERSON_NAME], Thanks for your message. Oct dates: Thurs [DATE] Kindest rega…" at bounding box center [601, 441] width 502 height 190
click at [415, 473] on div "Hi [PERSON_NAME], Thanks for your message. Oct dates: Thurs 1st, 8th, 15th, 29t…" at bounding box center [601, 441] width 502 height 190
click at [417, 470] on div "Hi [PERSON_NAME], Thanks for your message. Oct dates: Thurs 1st, 8th, 15th, 29t…" at bounding box center [601, 441] width 502 height 190
click at [450, 471] on div "Hi [PERSON_NAME], Thanks for your message. Oct dates: Thurs 1st, 8th, 15th, 29t…" at bounding box center [601, 441] width 502 height 190
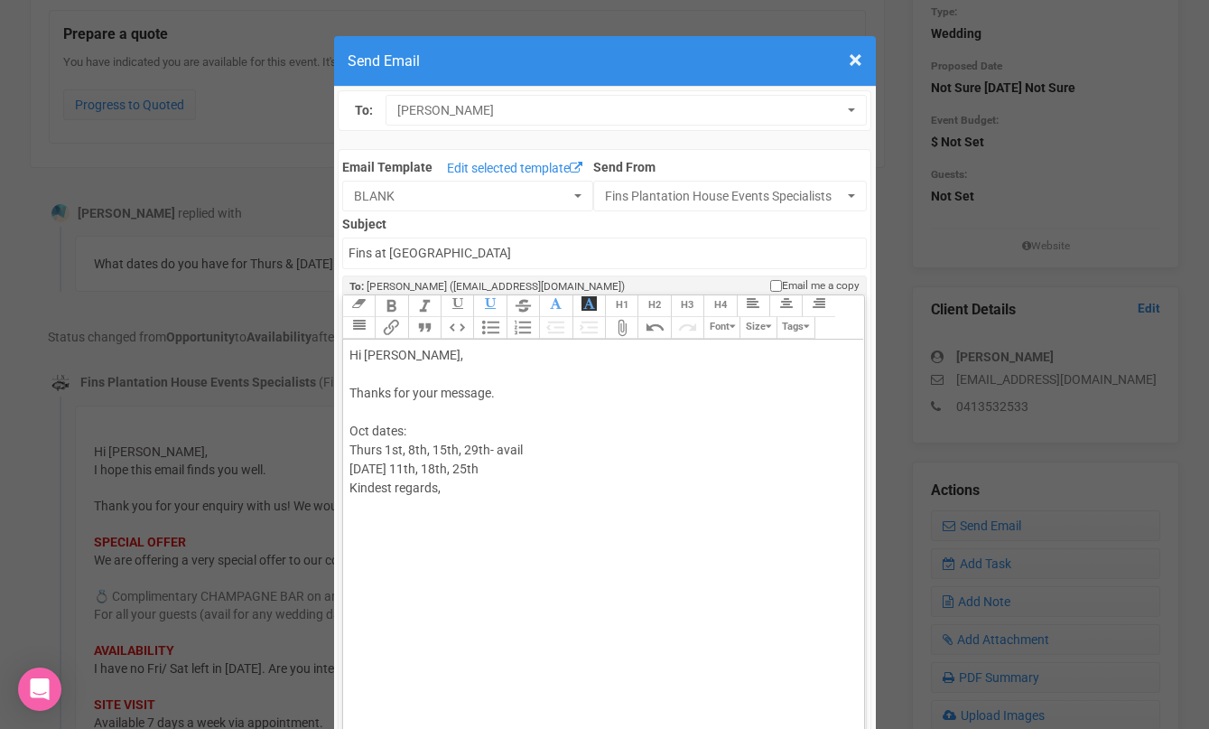
click at [489, 465] on div "Hi [PERSON_NAME], Thanks for your message. Oct dates: Thurs 1st, 8th, 15th, 29t…" at bounding box center [601, 441] width 502 height 190
click at [606, 505] on div "Hi [PERSON_NAME], Thanks for your message. Oct dates: Thurs 1st, 8th, 15th, 29t…" at bounding box center [601, 460] width 502 height 228
click at [469, 527] on div "Hi [PERSON_NAME], Thanks for your message. Oct dates: Thurs 1st, 8th, 15th, 29t…" at bounding box center [601, 469] width 502 height 247
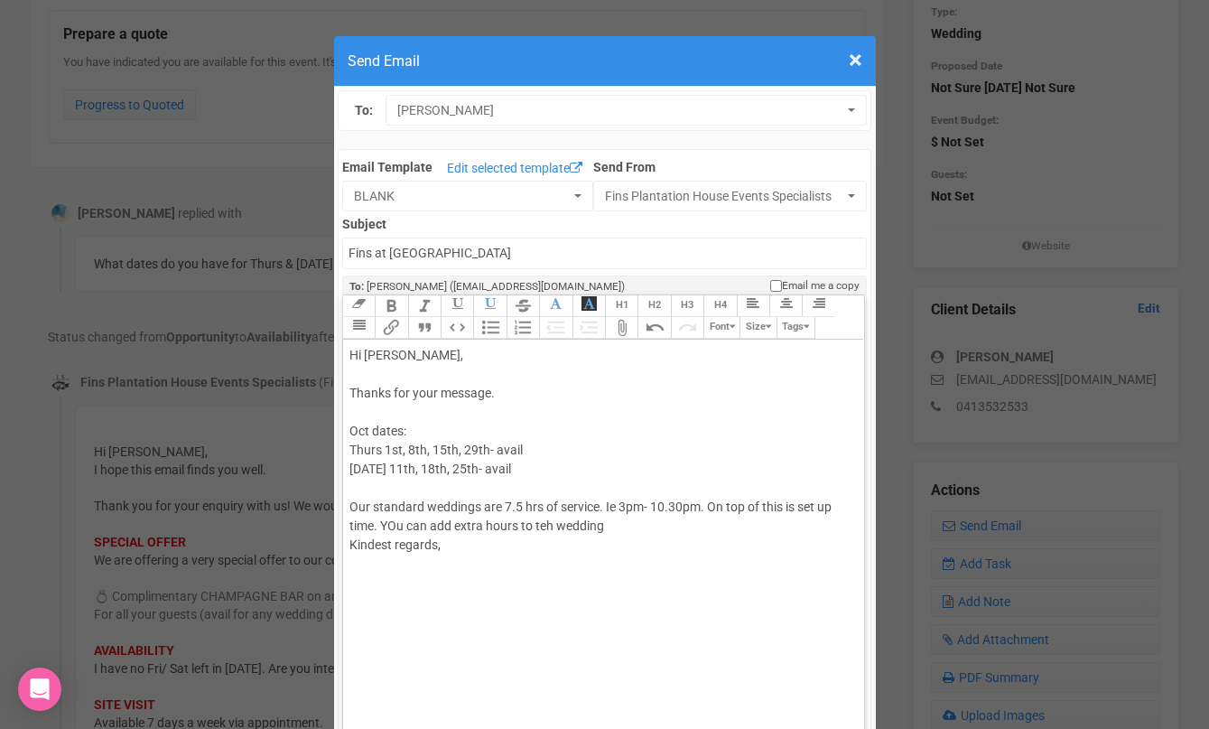
click at [549, 526] on div "Hi [PERSON_NAME], Thanks for your message. Oct dates: Thurs 1st, 8th, 15th, 29t…" at bounding box center [601, 469] width 502 height 247
click at [618, 528] on div "Hi [PERSON_NAME], Thanks for your message. Oct dates: Thurs 1st, 8th, 15th, 29t…" at bounding box center [601, 469] width 502 height 247
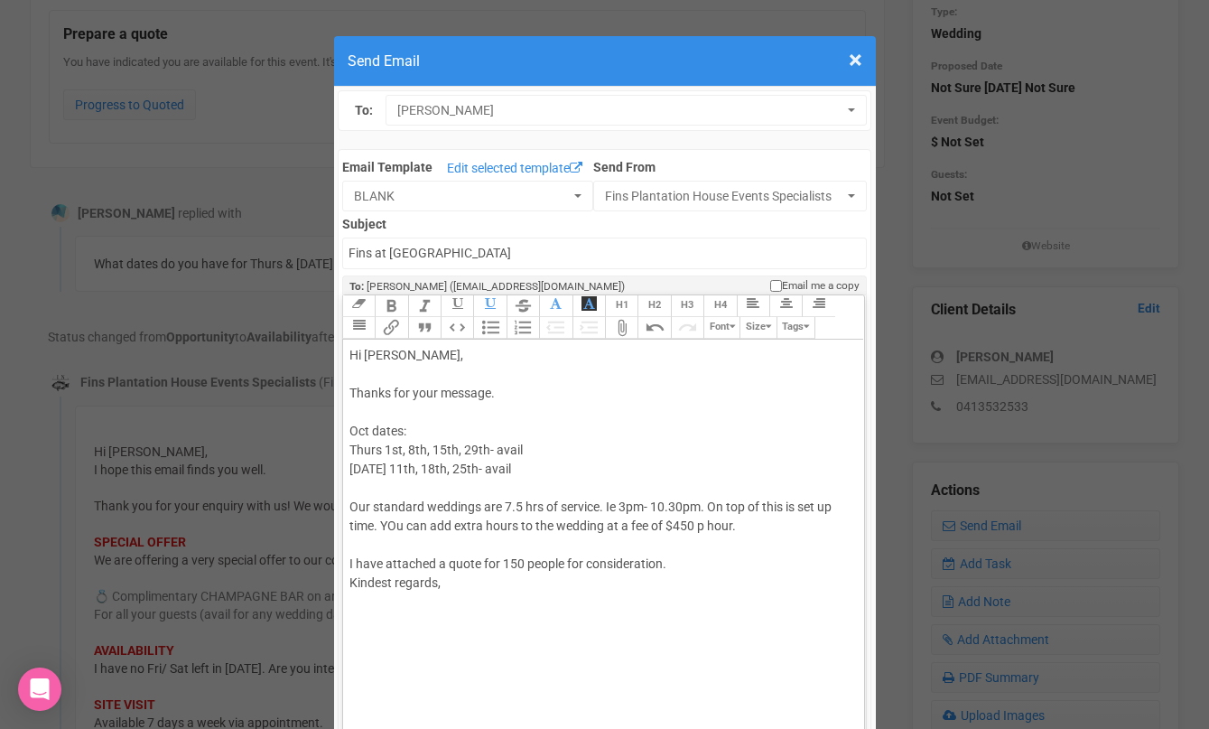
click at [392, 526] on div "Hi [PERSON_NAME], Thanks for your message. Oct dates: Thurs 1st, 8th, 15th, 29t…" at bounding box center [601, 488] width 502 height 285
click at [566, 578] on div "Hi [PERSON_NAME], Thanks for your message. Oct dates: Thurs 1st, 8th, 15th, 29t…" at bounding box center [601, 488] width 502 height 285
click at [691, 564] on div "Hi [PERSON_NAME], Thanks for your message. Oct dates: Thurs 1st, 8th, 15th, 29t…" at bounding box center [601, 488] width 502 height 285
click at [371, 426] on div "Hi [PERSON_NAME], Thanks for your message. Oct dates: Thurs 1st, 8th, 15th, 29t…" at bounding box center [601, 497] width 502 height 303
click at [788, 503] on div "Hi [PERSON_NAME], Thanks for your message. [DATE] avail dates: Thurs 1st, 8th, …" at bounding box center [601, 497] width 502 height 303
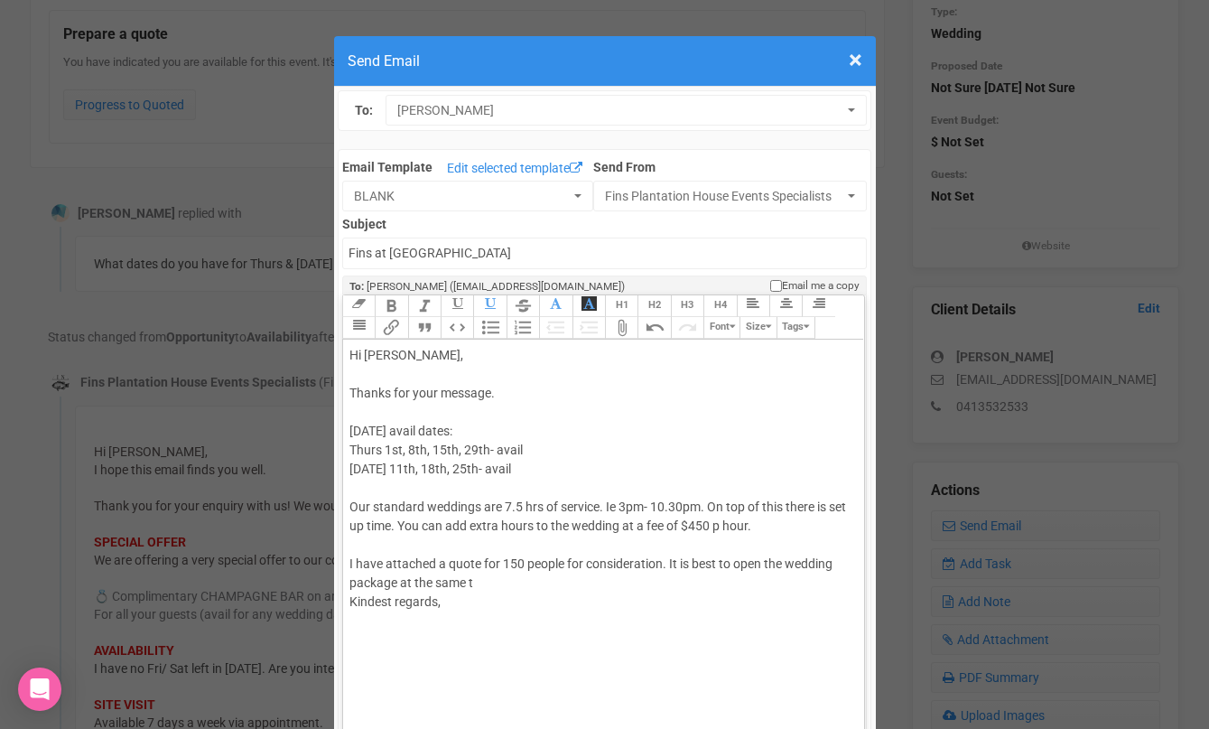
click at [390, 524] on div "Hi [PERSON_NAME], Thanks for your message. [DATE] avail dates: Thurs 1st, 8th, …" at bounding box center [601, 497] width 502 height 303
click at [363, 523] on div "Hi [PERSON_NAME], Thanks for your message. [DATE] avail dates: Thurs 1st, 8th, …" at bounding box center [601, 497] width 502 height 303
click at [442, 523] on div "Hi [PERSON_NAME], Thanks for your message. [DATE] avail dates: Thurs 1st, 8th, …" at bounding box center [601, 497] width 502 height 303
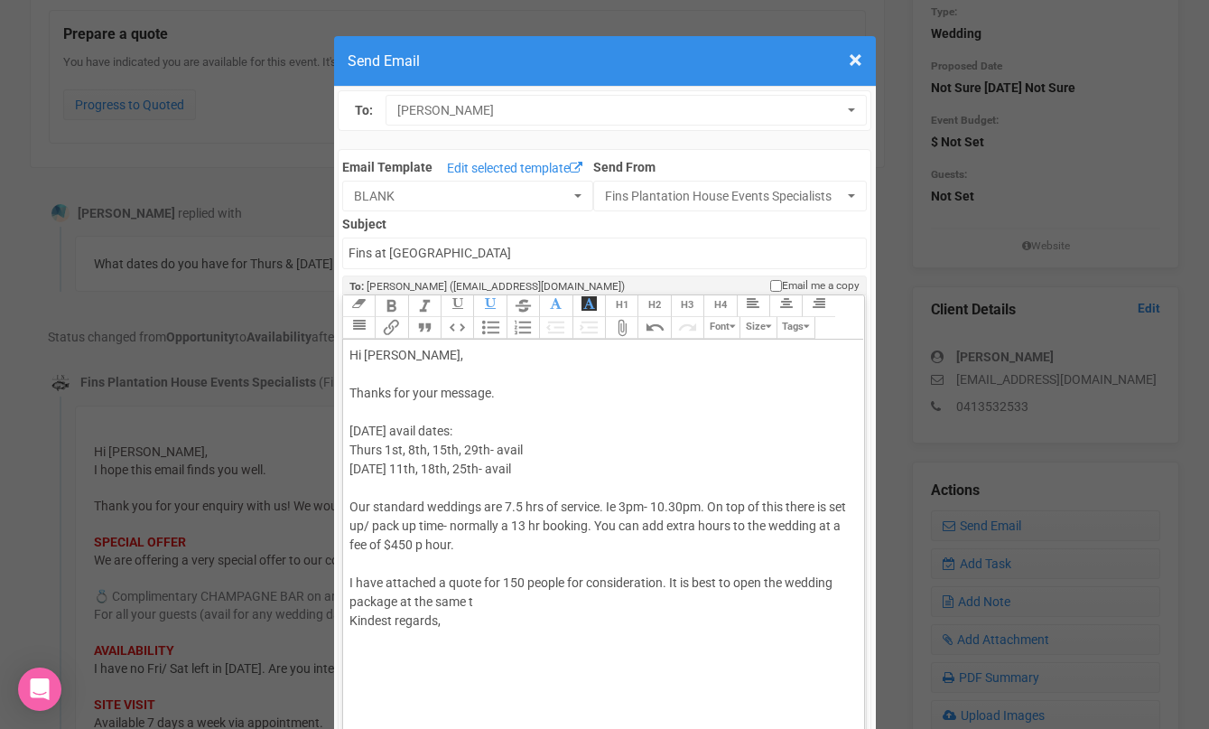
click at [621, 504] on div "Hi [PERSON_NAME], Thanks for your message. [DATE] avail dates: Thurs 1st, 8th, …" at bounding box center [601, 507] width 502 height 322
click at [542, 600] on div "Hi [PERSON_NAME], Thanks for your message. [DATE] avail dates: Thurs 1st, 8th, …" at bounding box center [601, 507] width 502 height 322
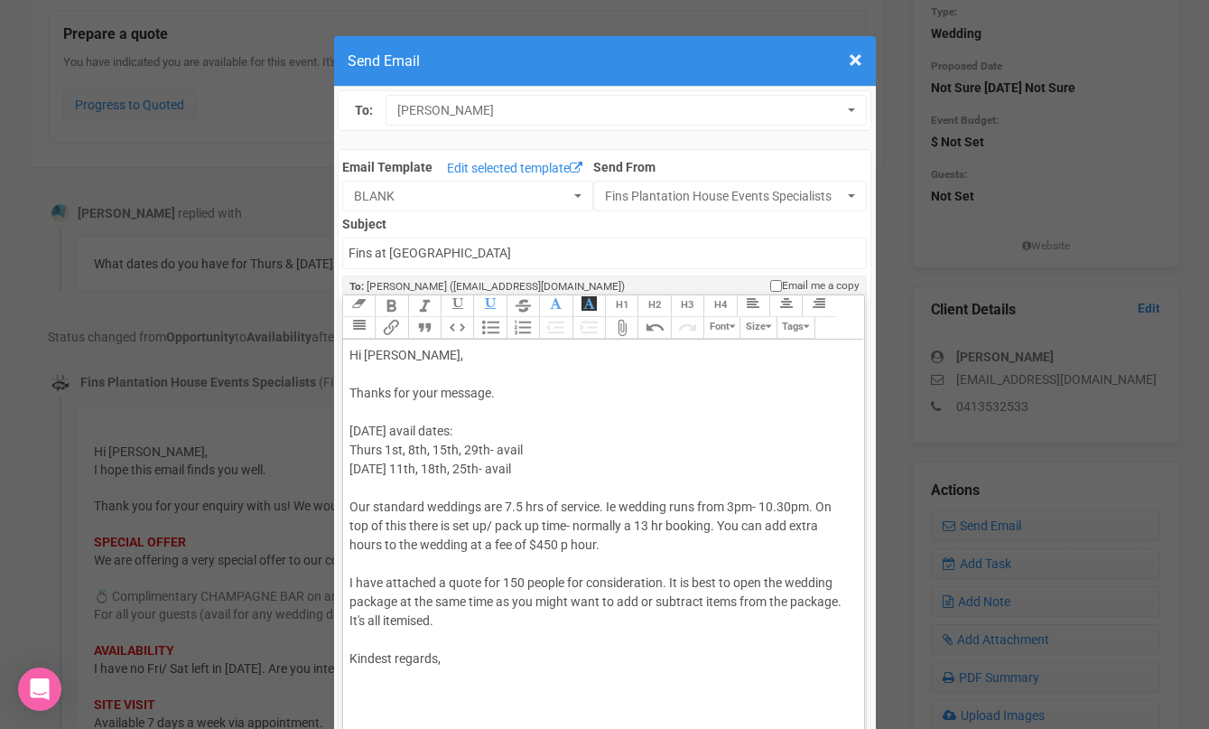
click at [528, 650] on div "Hi [PERSON_NAME], Thanks for your message. [DATE] avail dates: Thurs 1st, 8th, …" at bounding box center [601, 526] width 502 height 360
type trix-editor "<div>Hi [PERSON_NAME],<br><br>Thanks for your message.<br><br>[DATE] avail date…"
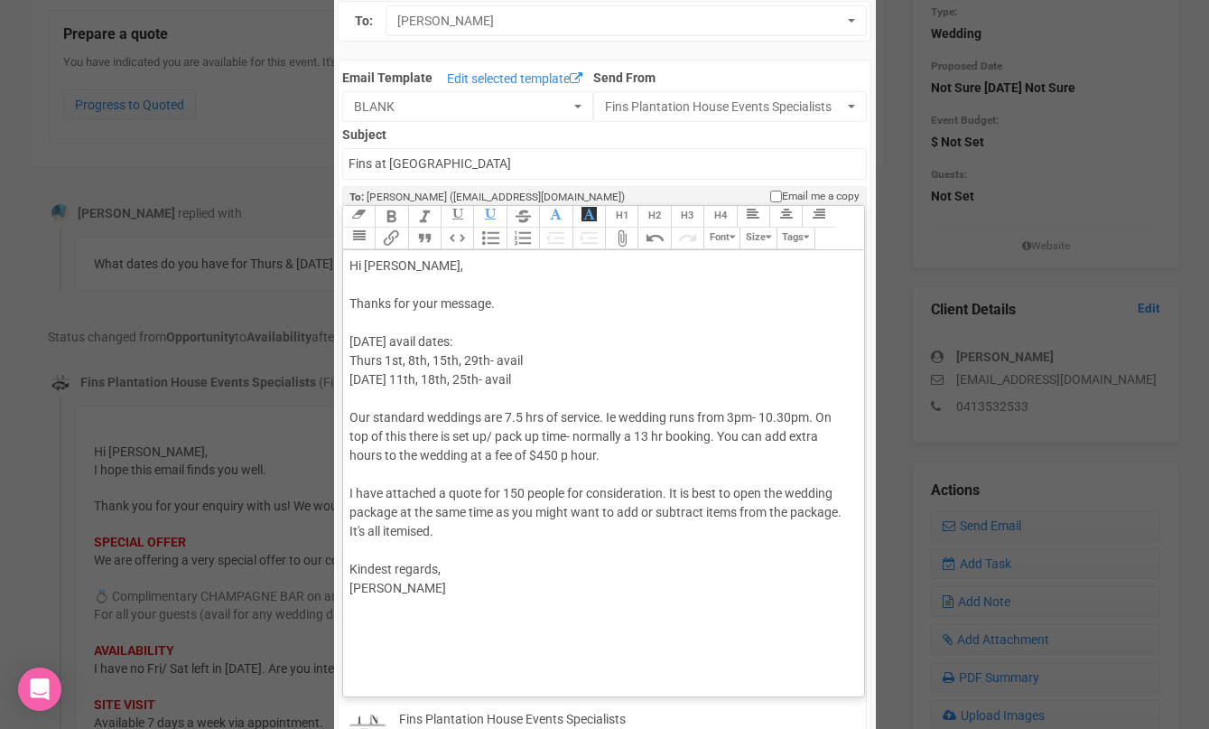
scroll to position [108, 0]
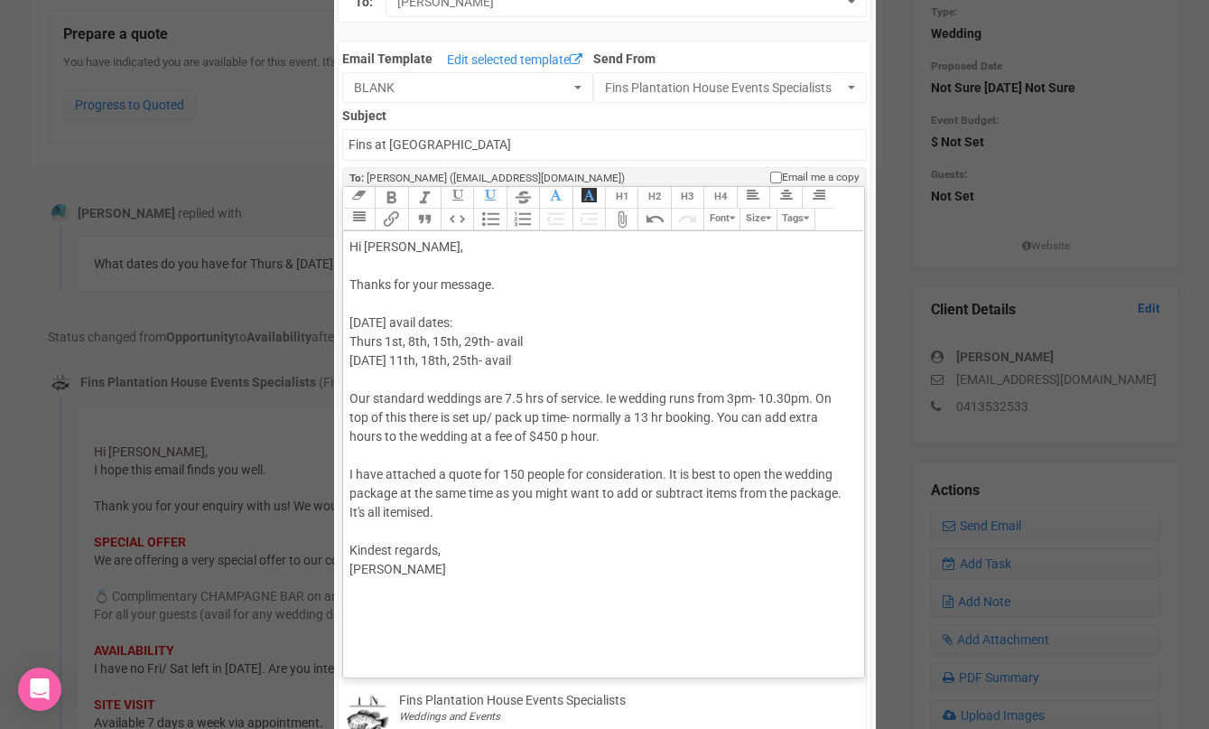
click at [502, 632] on trix-editor "Hi [PERSON_NAME], Thanks for your message. [DATE] avail dates: Thurs 1st, 8th, …" at bounding box center [603, 449] width 521 height 437
click at [594, 229] on trix-toolbar "Link Unlink Bold Italic Strikethrough H1 H2 H3 H4 Link Quote Code Bullets Numbe…" at bounding box center [602, 209] width 521 height 44
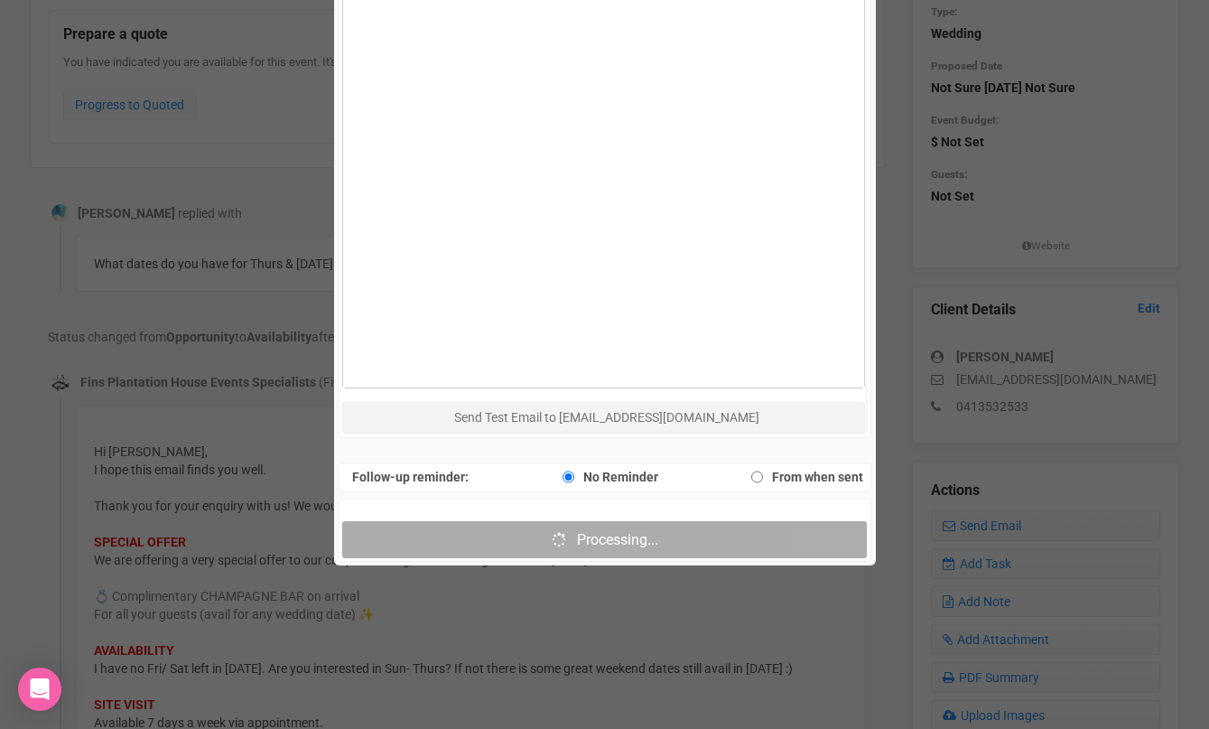
scroll to position [1014, 0]
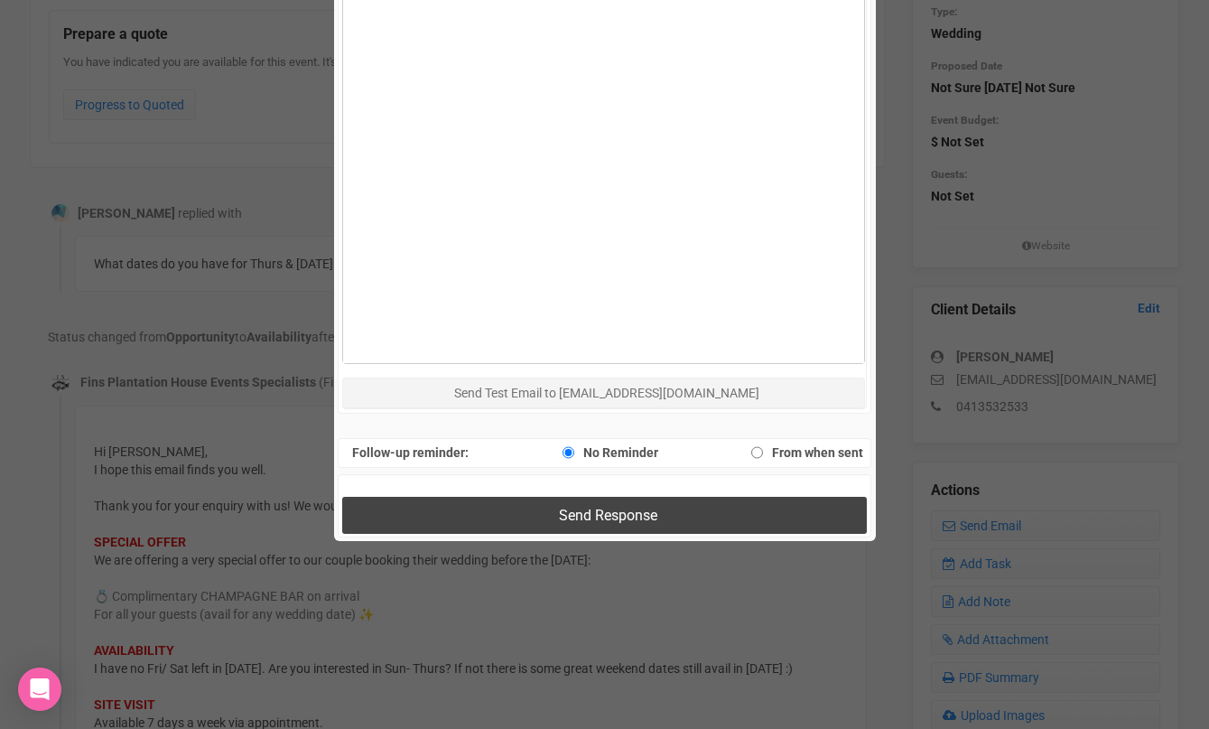
click at [465, 510] on button "Send Response" at bounding box center [604, 515] width 525 height 37
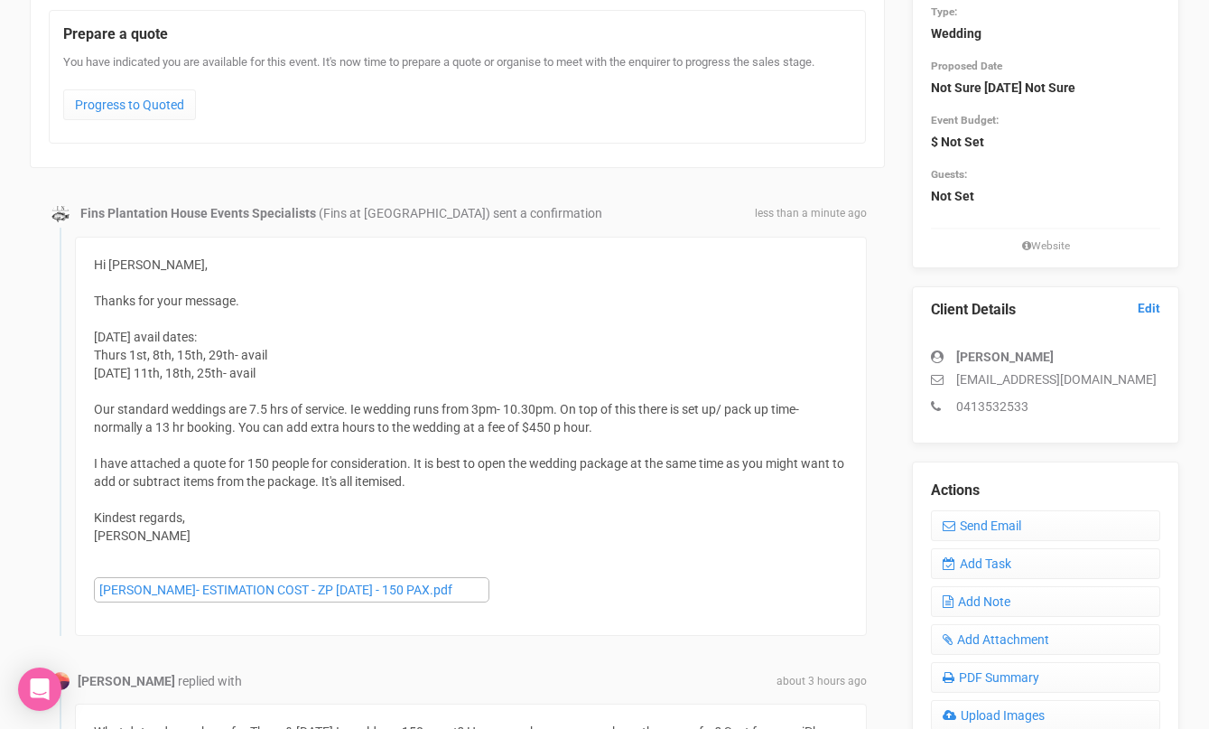
scroll to position [0, 0]
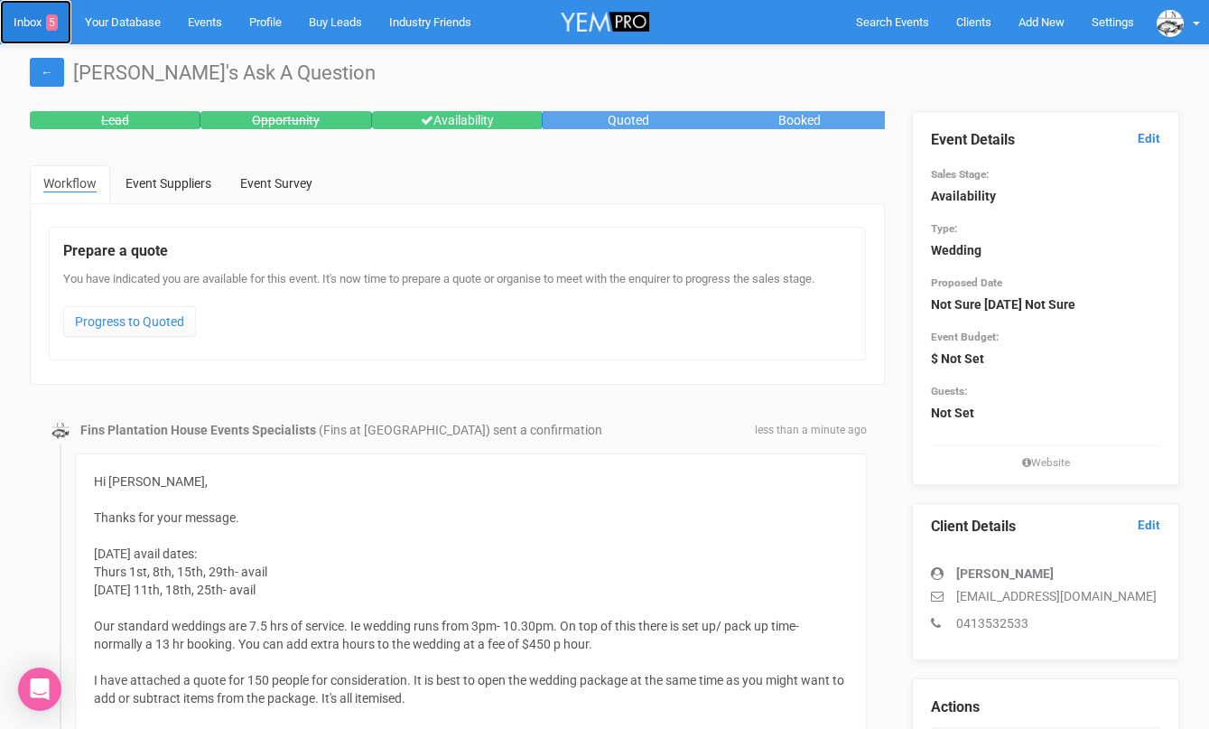
click at [30, 14] on link "Inbox 5" at bounding box center [35, 22] width 71 height 44
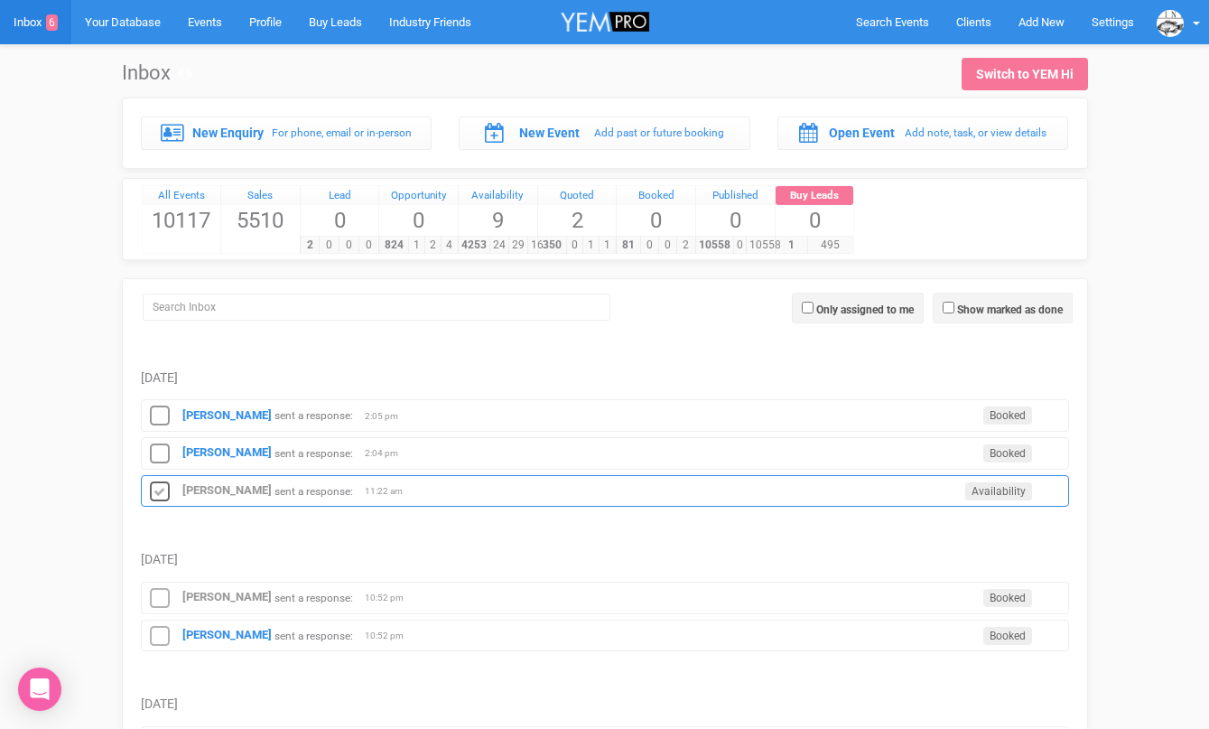
click at [158, 486] on icon at bounding box center [159, 492] width 27 height 23
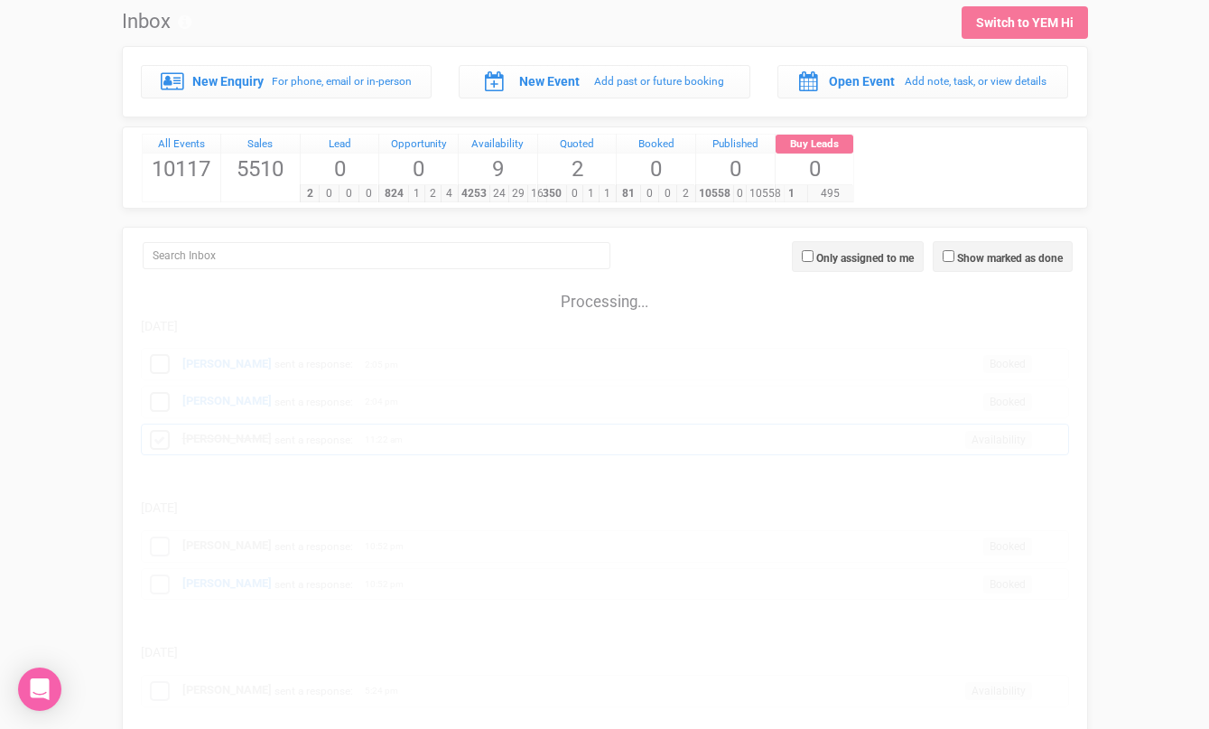
scroll to position [53, 0]
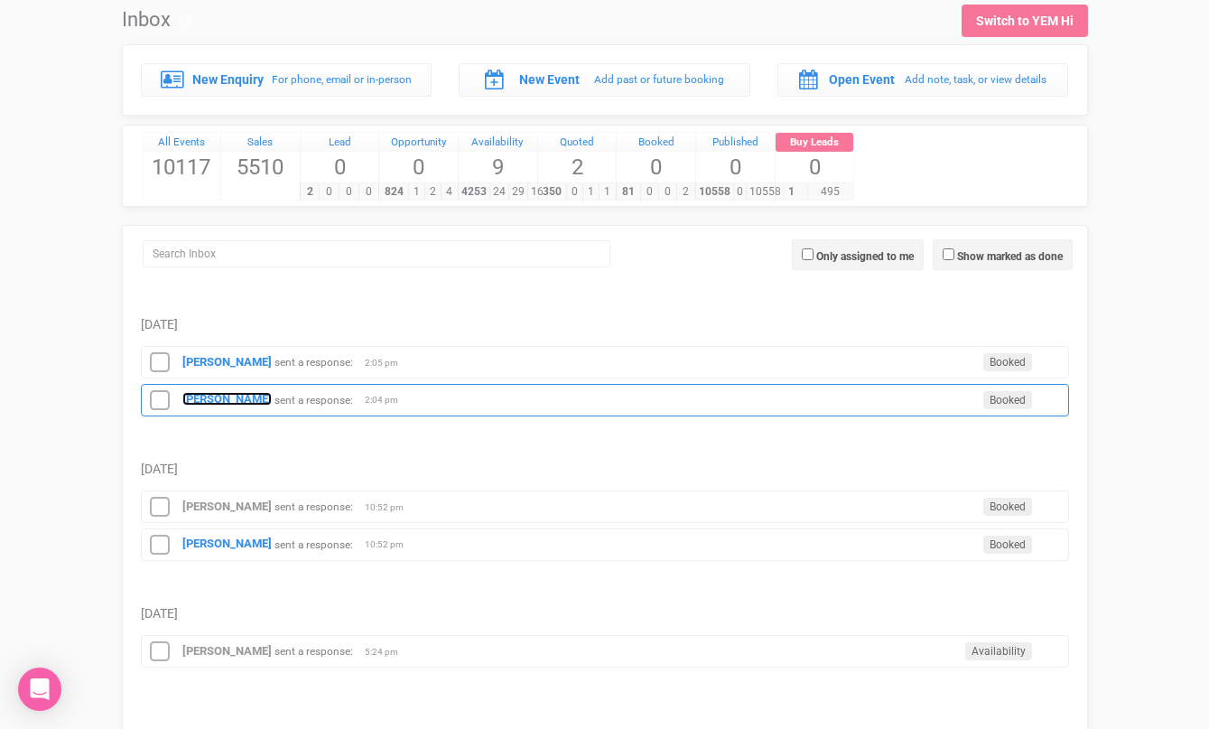
click at [202, 399] on strong "[PERSON_NAME]" at bounding box center [226, 399] width 89 height 14
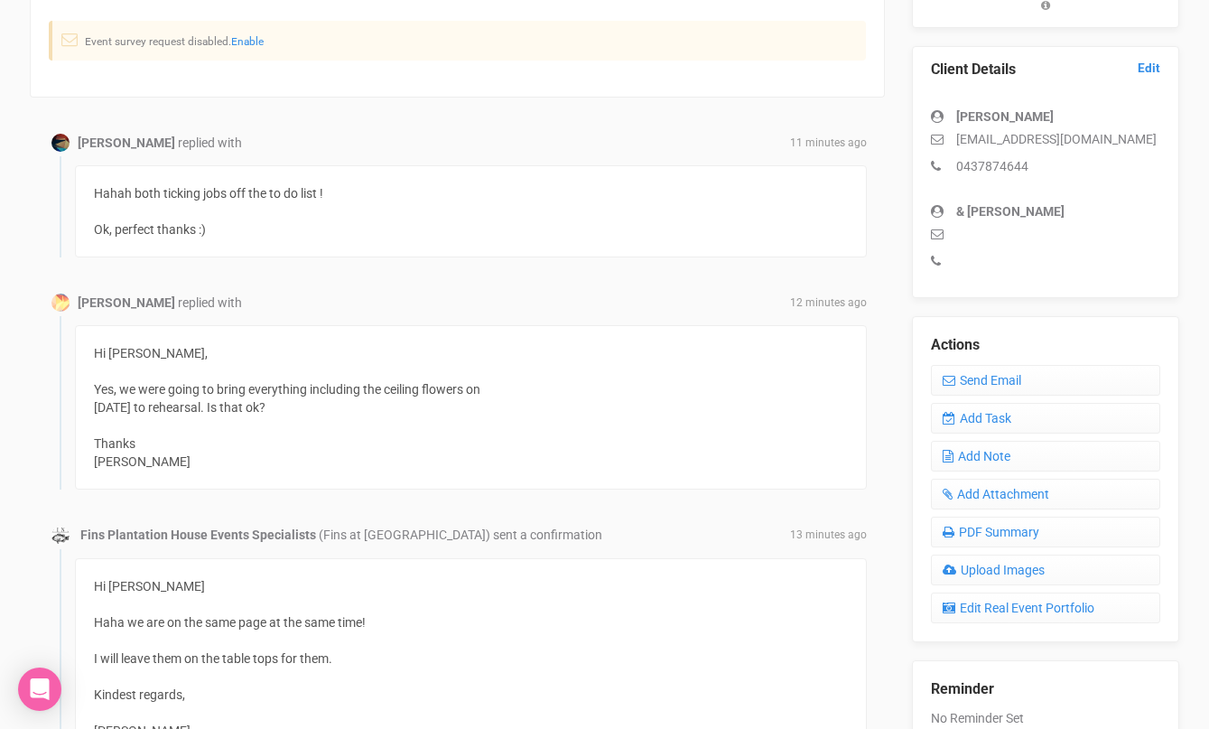
scroll to position [458, 0]
click at [957, 384] on link "Send Email" at bounding box center [1045, 379] width 229 height 31
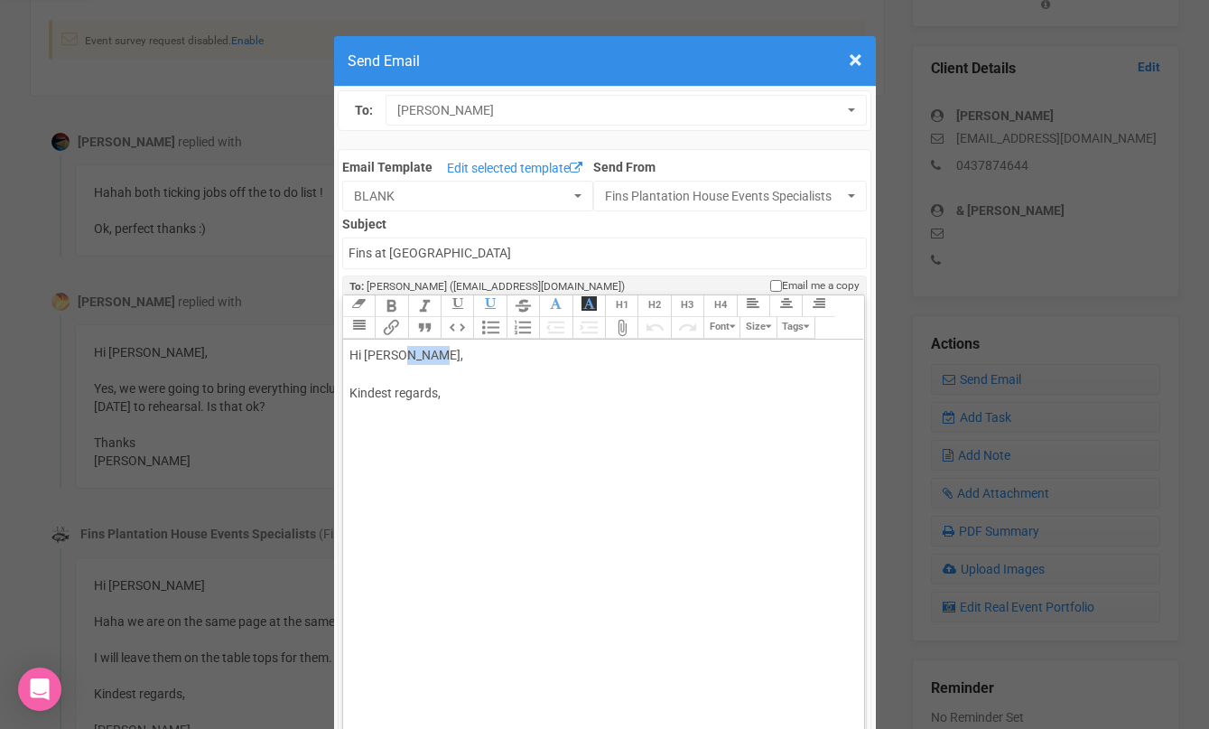
drag, startPoint x: 399, startPoint y: 359, endPoint x: 446, endPoint y: 358, distance: 47.0
click at [444, 358] on div "Hi [PERSON_NAME], Kindest regards," at bounding box center [601, 393] width 502 height 95
click at [437, 446] on div "Hi [PERSON_NAME] Yes [DATE] is perfect :) Kindest regards," at bounding box center [601, 412] width 502 height 133
type trix-editor "<div>Hi [PERSON_NAME];<br><br>Yes [DATE] is perfect :)<br><br>Kindest regards,<…"
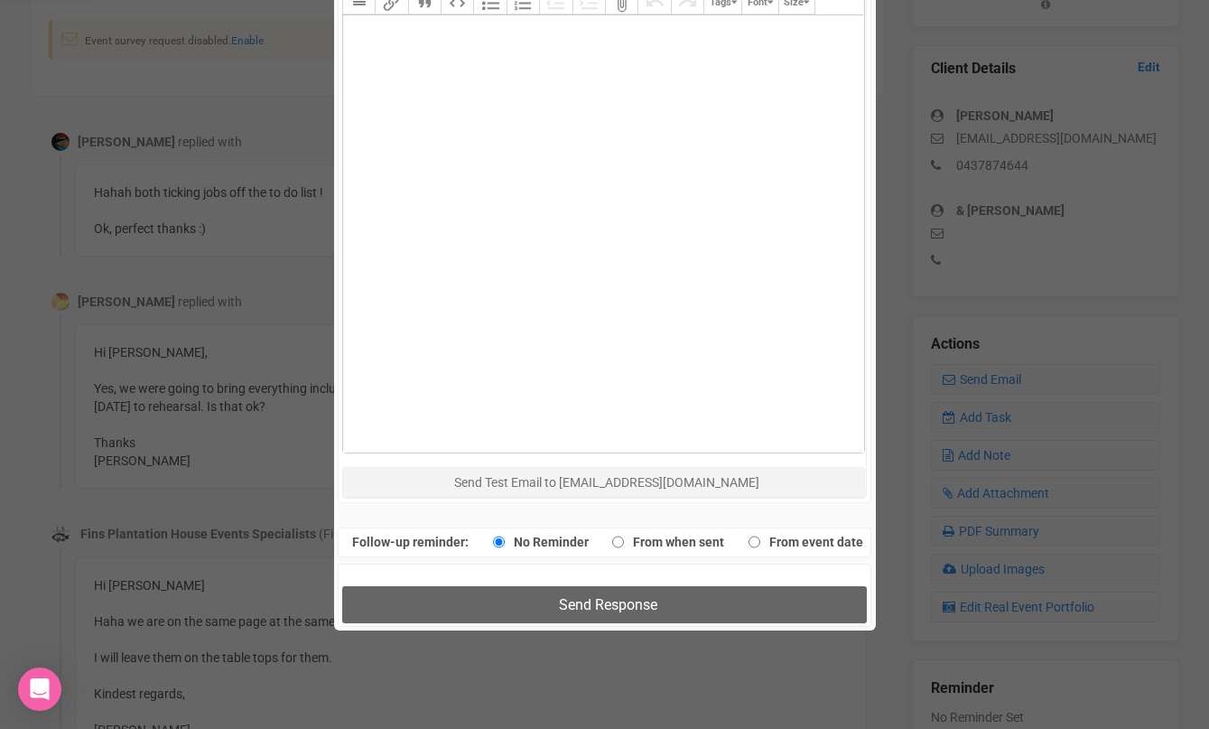
scroll to position [936, 0]
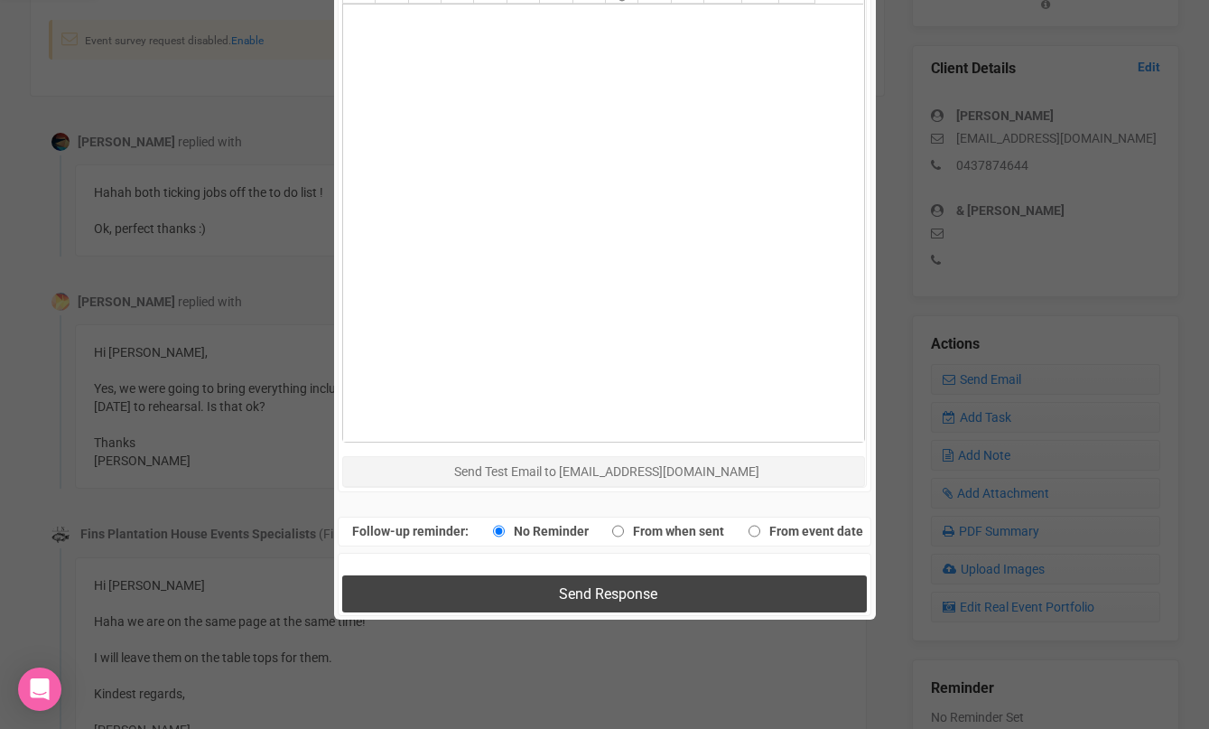
click at [453, 585] on button "Send Response" at bounding box center [604, 593] width 525 height 37
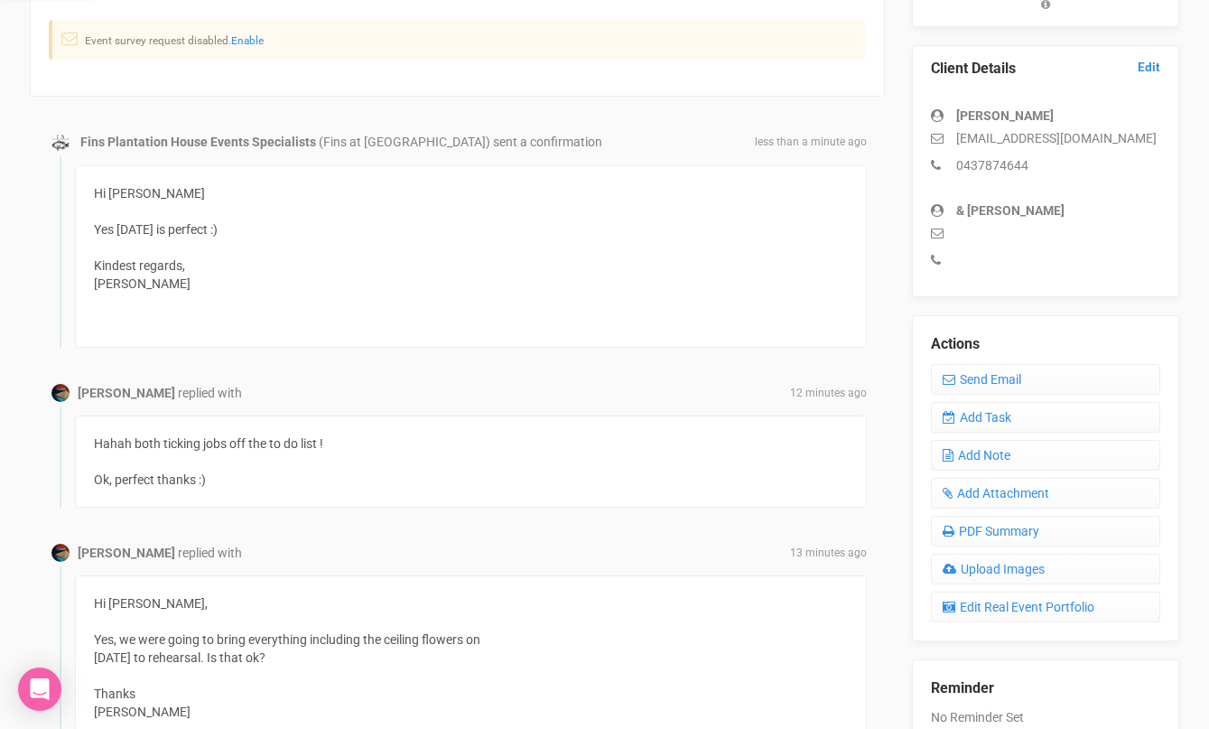
scroll to position [0, 0]
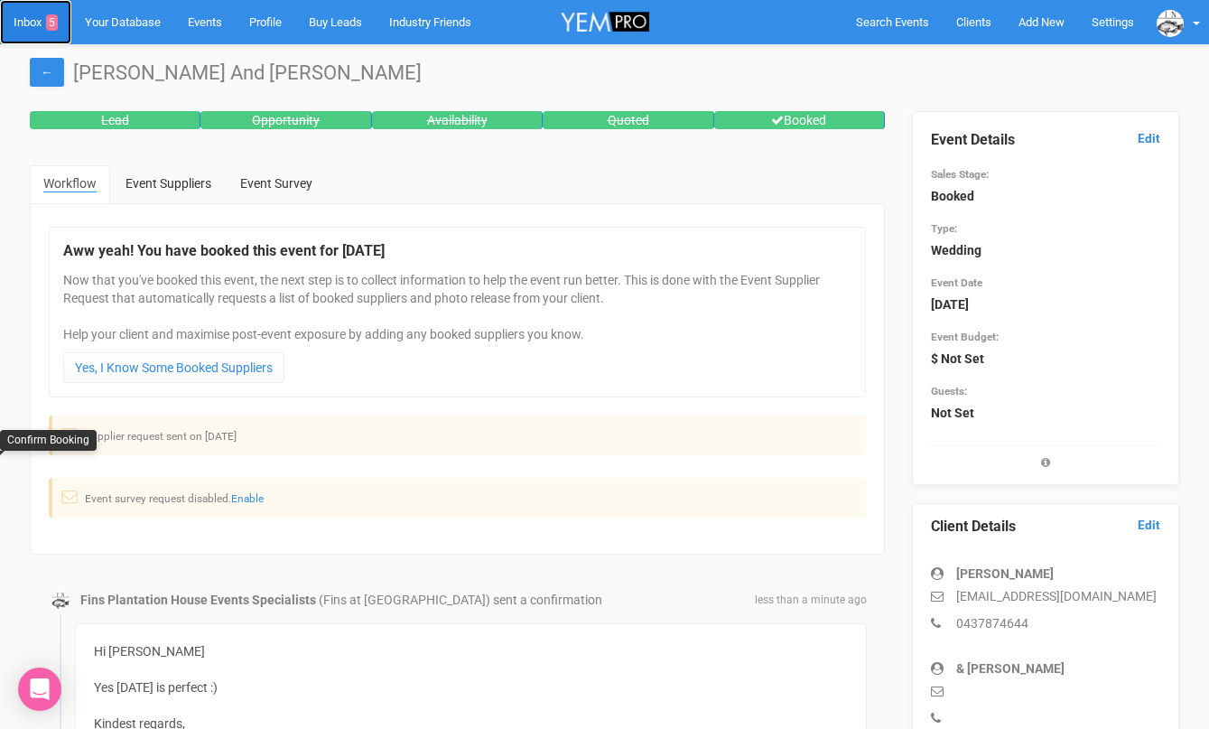
click at [39, 26] on link "Inbox 5" at bounding box center [35, 22] width 71 height 44
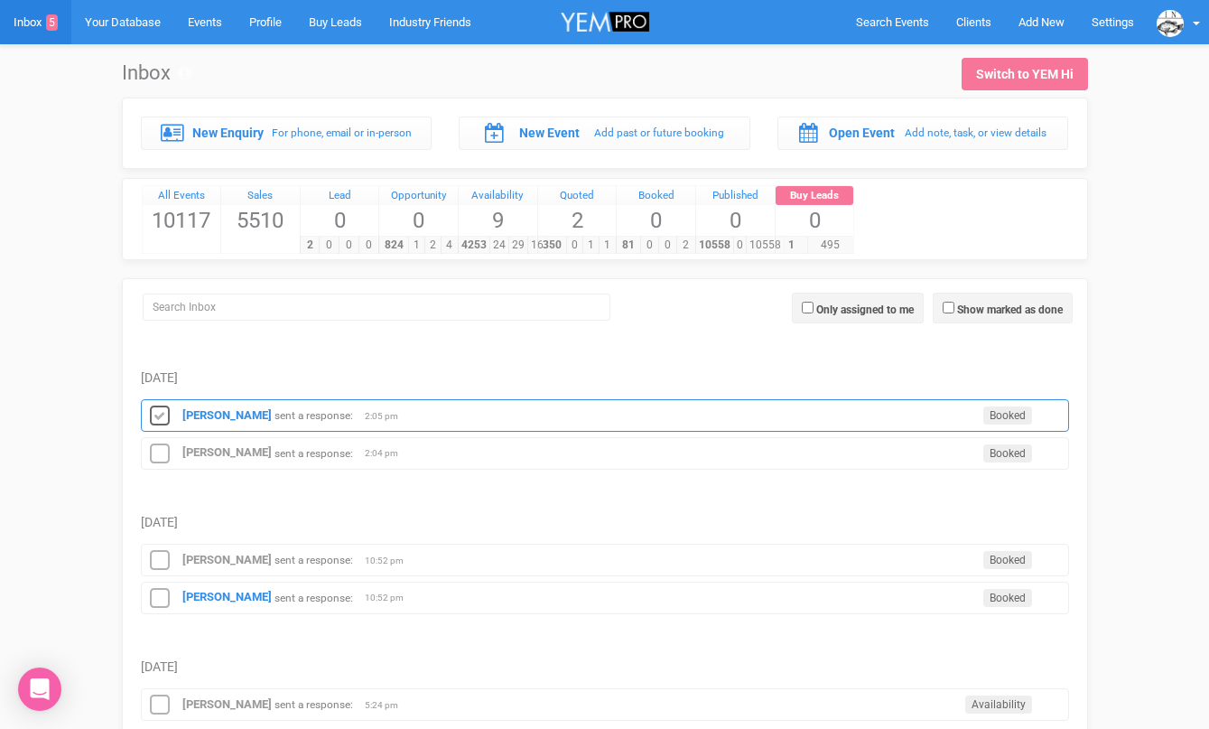
click at [161, 412] on icon at bounding box center [159, 416] width 27 height 23
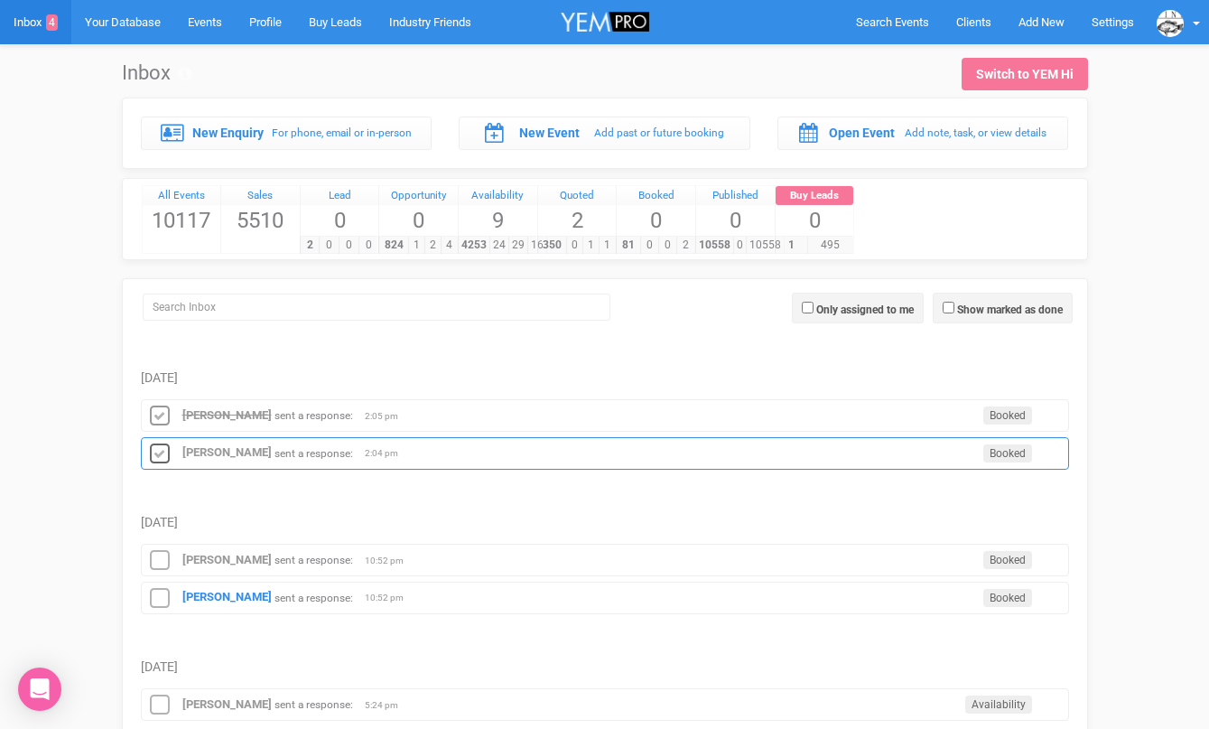
click at [164, 450] on icon at bounding box center [159, 454] width 27 height 23
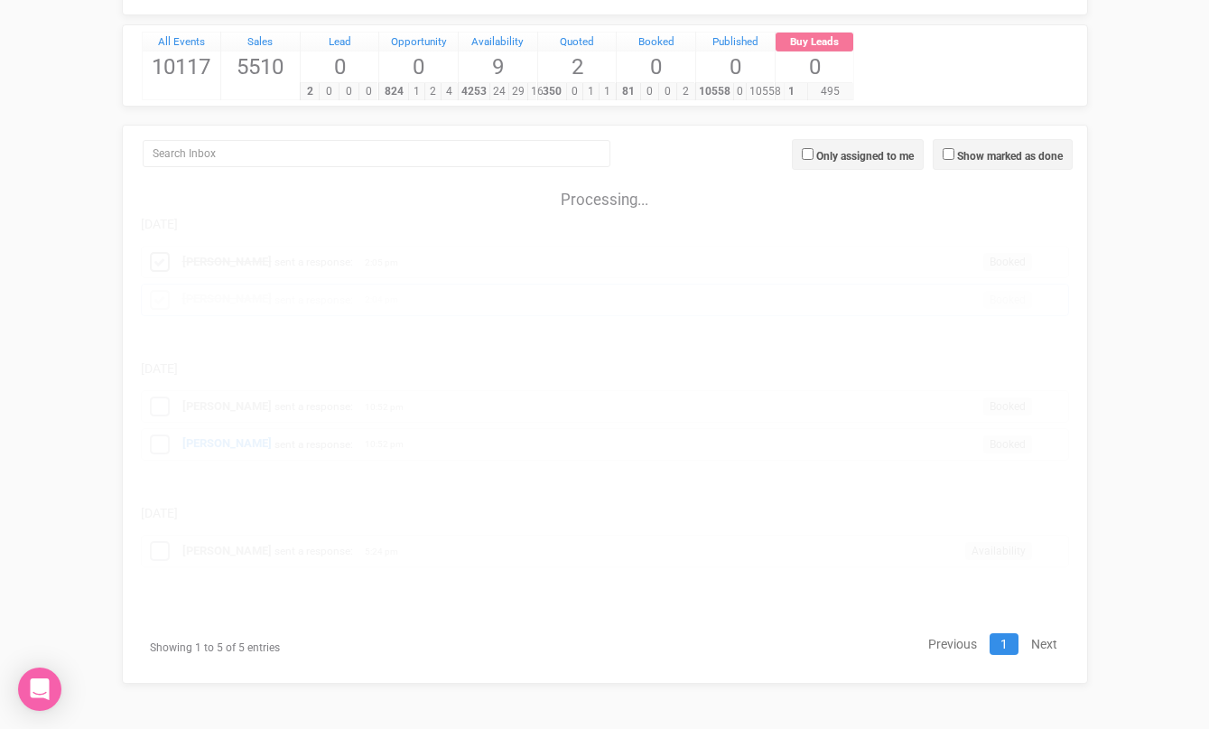
scroll to position [9, 0]
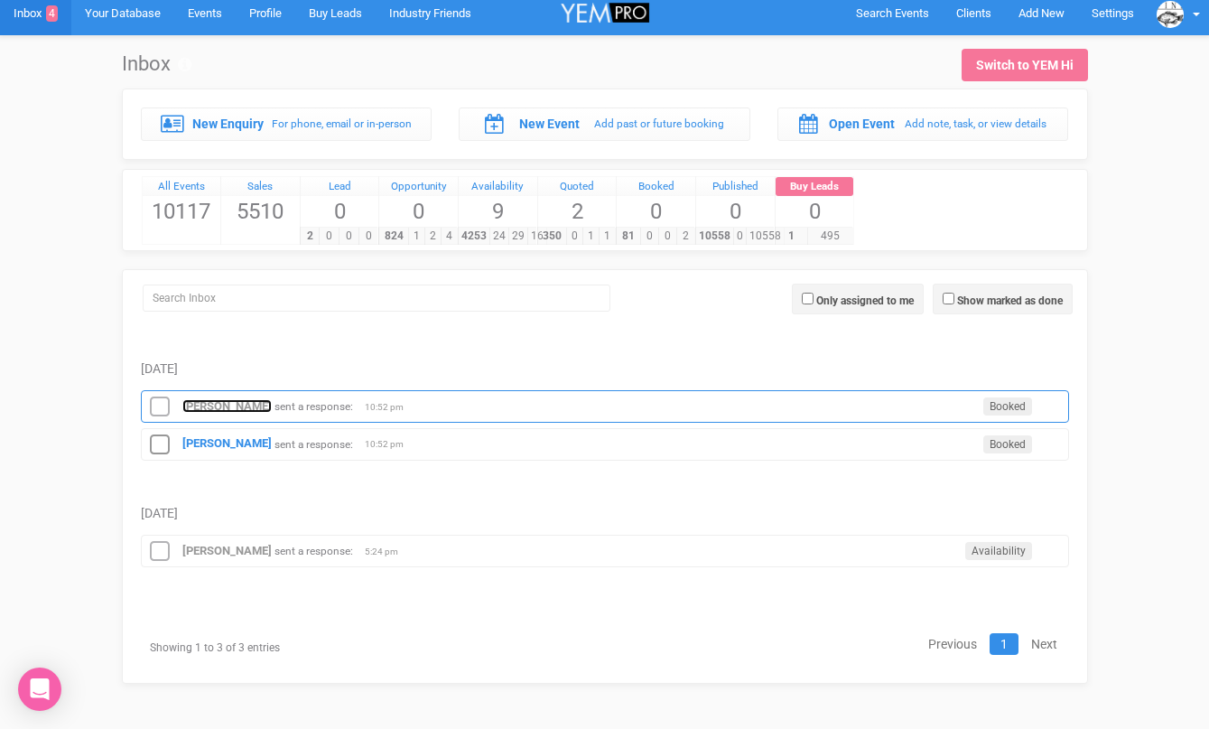
click at [229, 403] on strong "[PERSON_NAME]" at bounding box center [226, 406] width 89 height 14
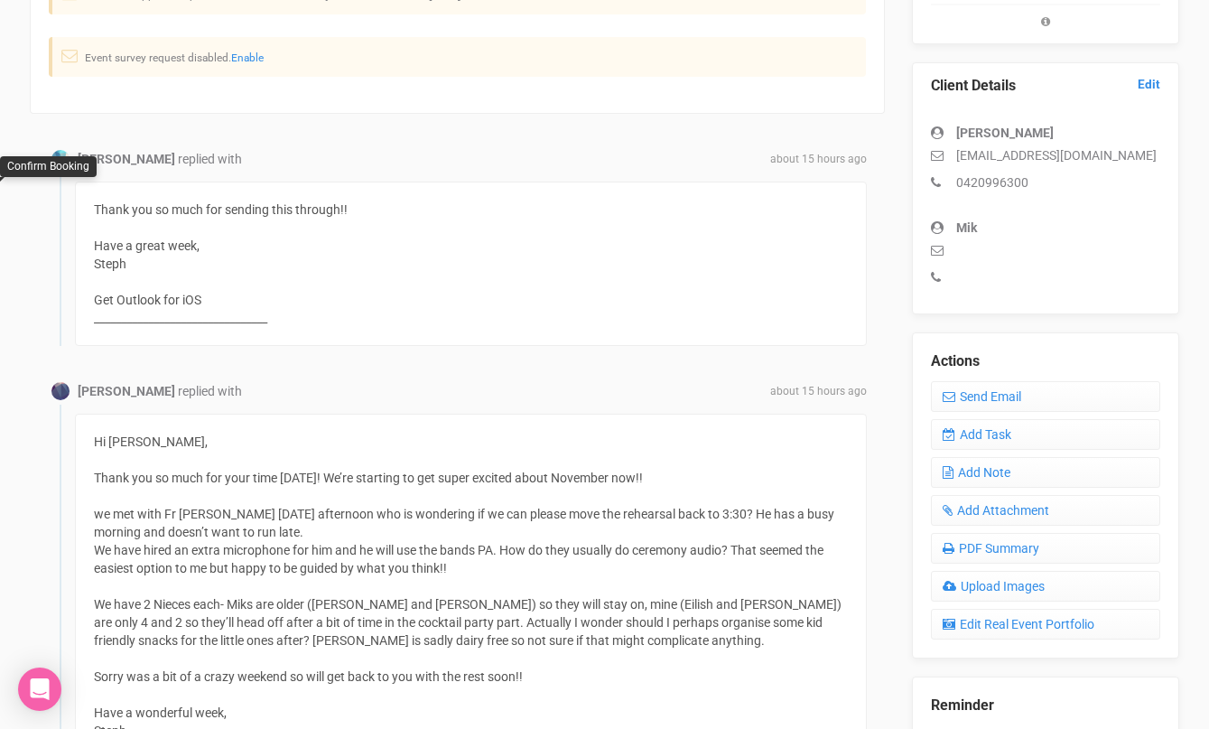
scroll to position [459, 0]
